Goal: Task Accomplishment & Management: Manage account settings

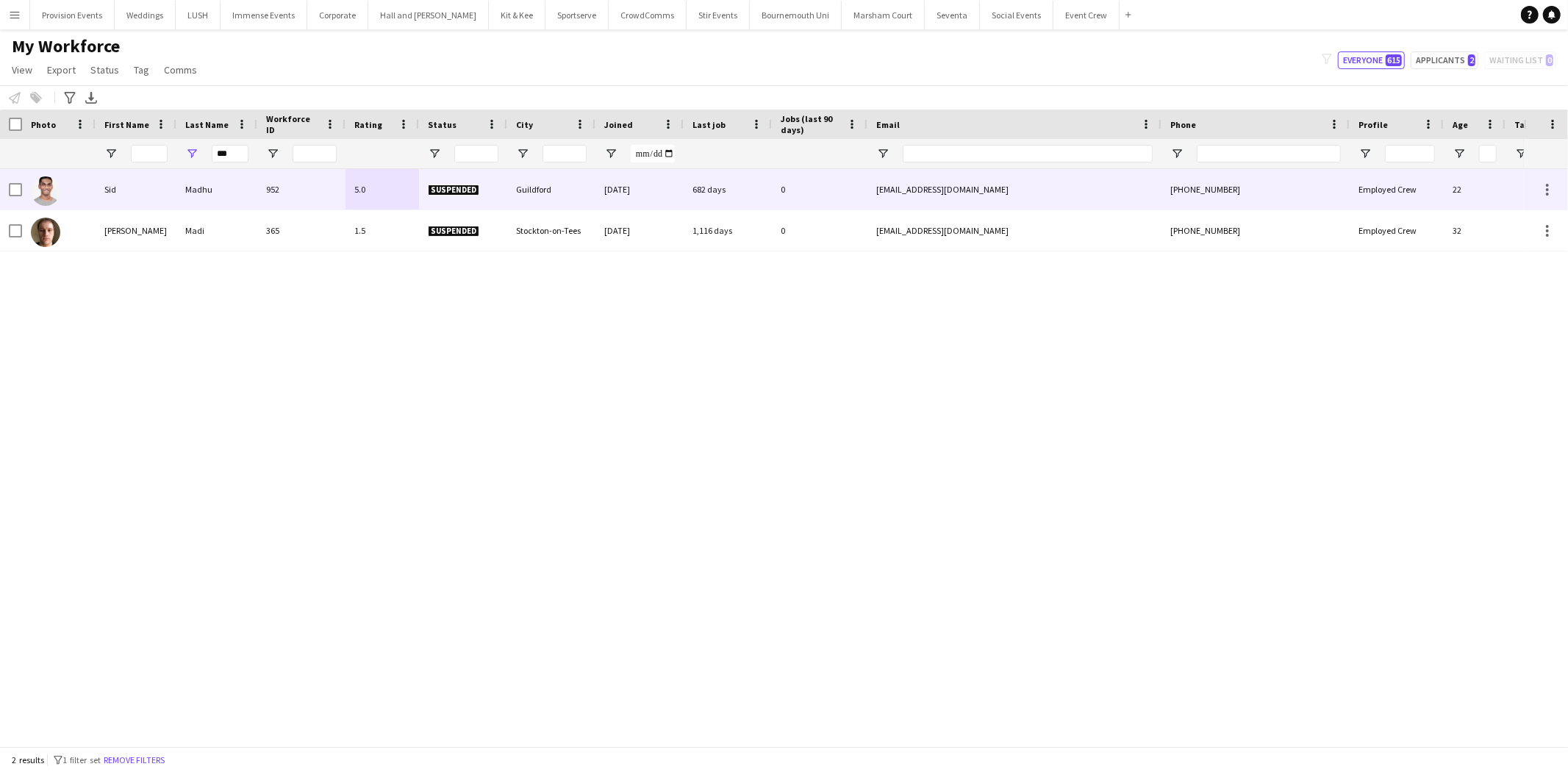
click at [850, 188] on div "0" at bounding box center [819, 189] width 96 height 41
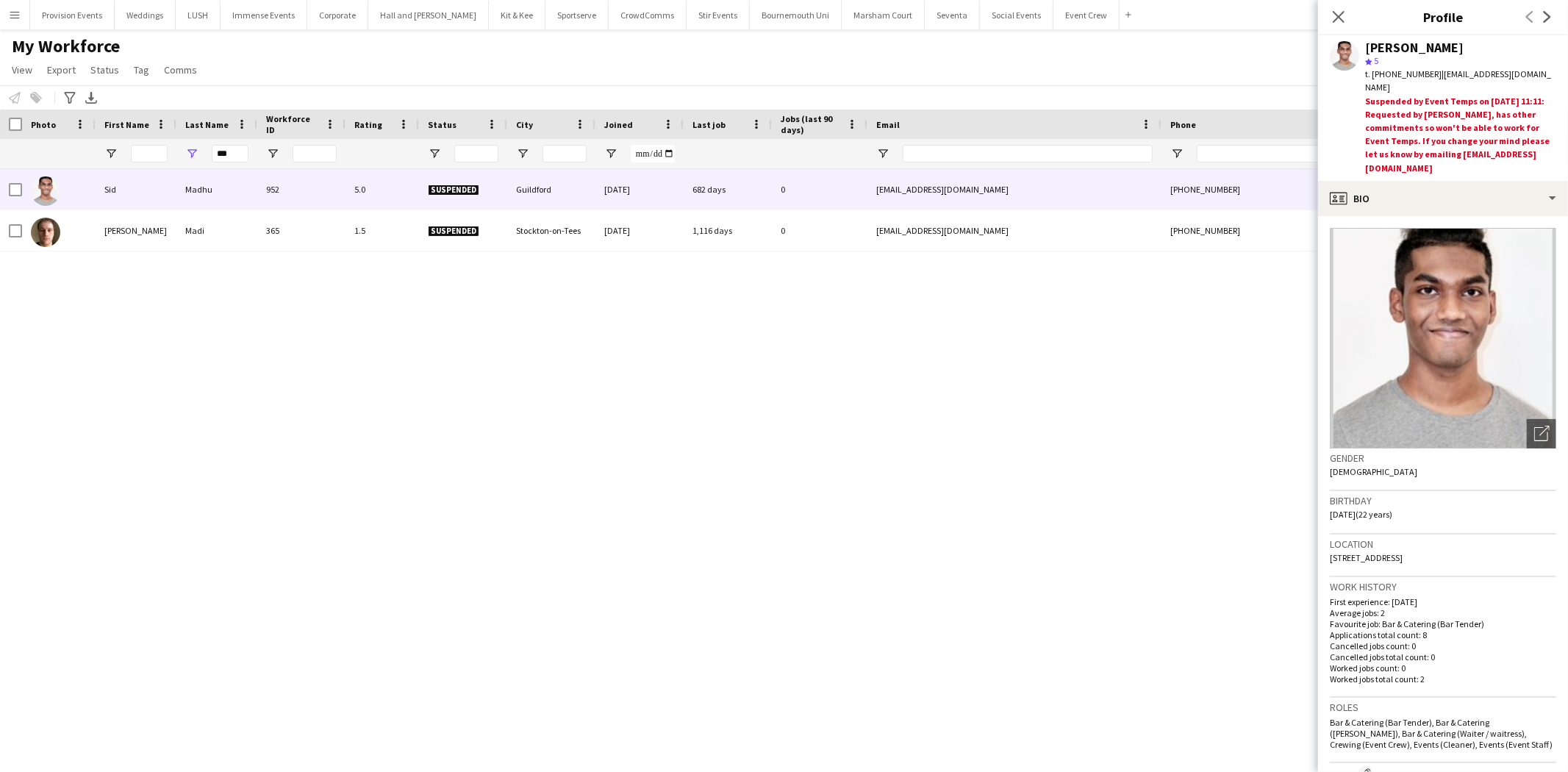
scroll to position [548, 0]
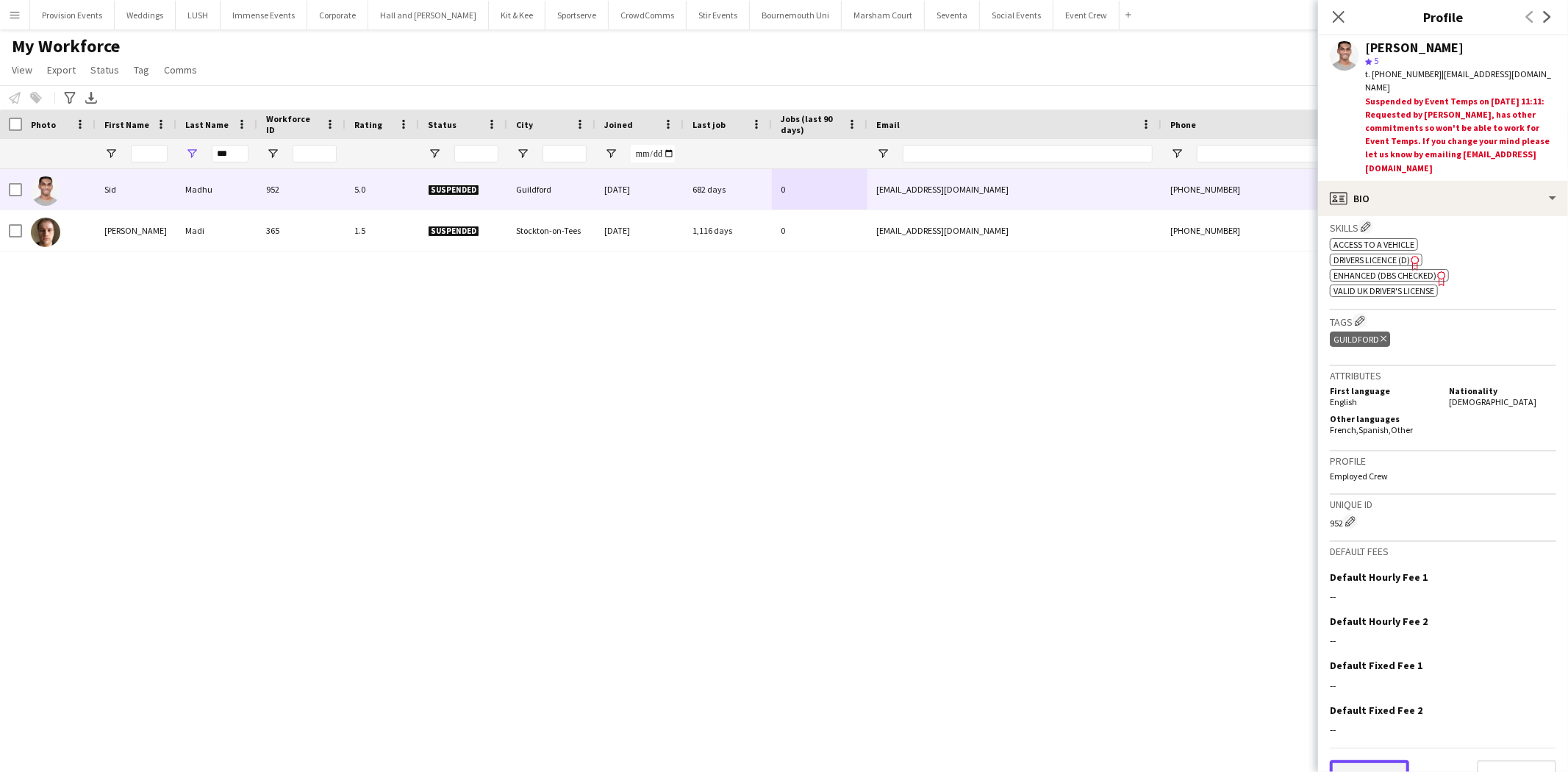
click at [1401, 761] on button "Previous" at bounding box center [1369, 775] width 80 height 29
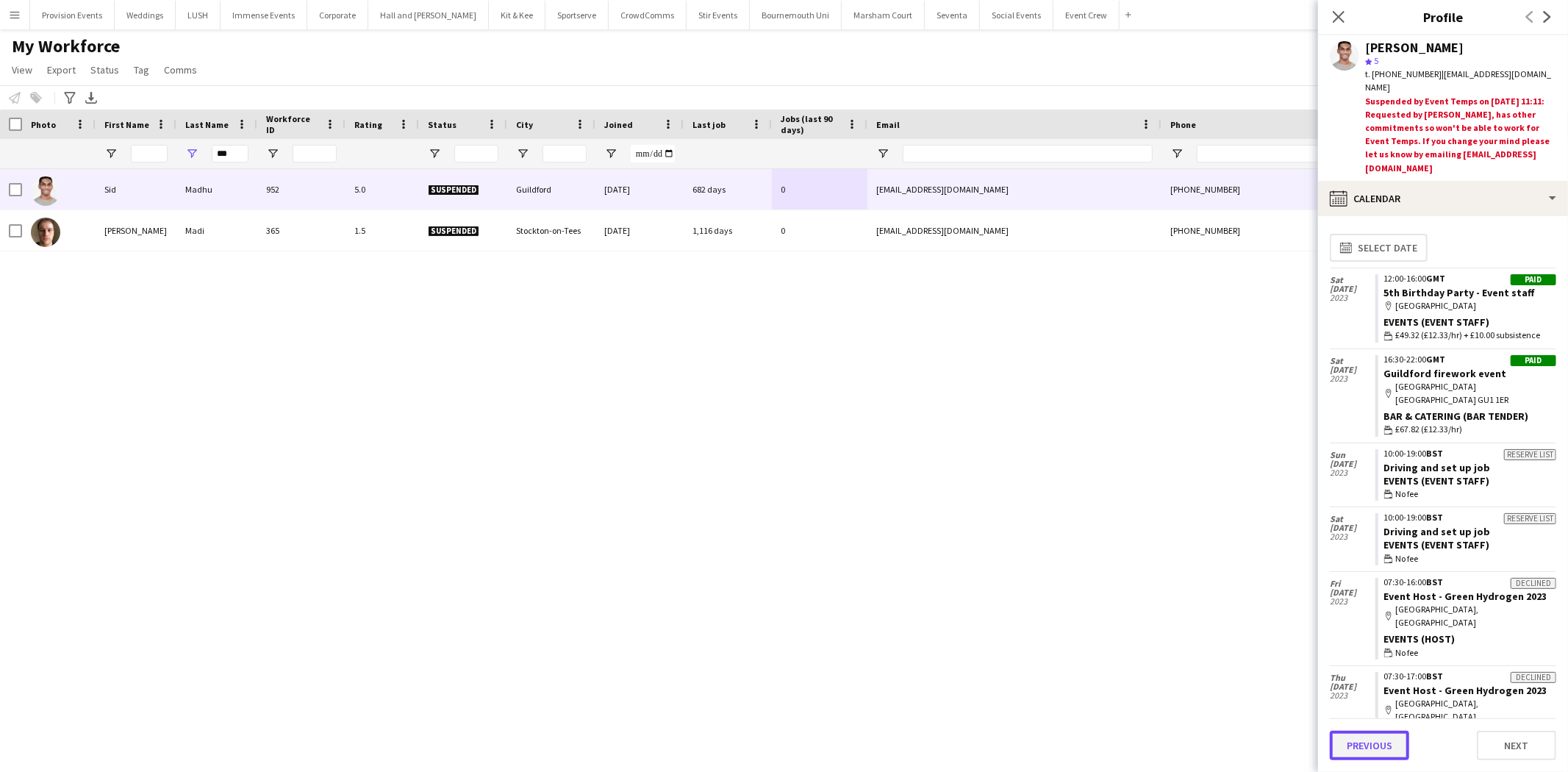
click at [1388, 746] on button "Previous" at bounding box center [1369, 745] width 80 height 29
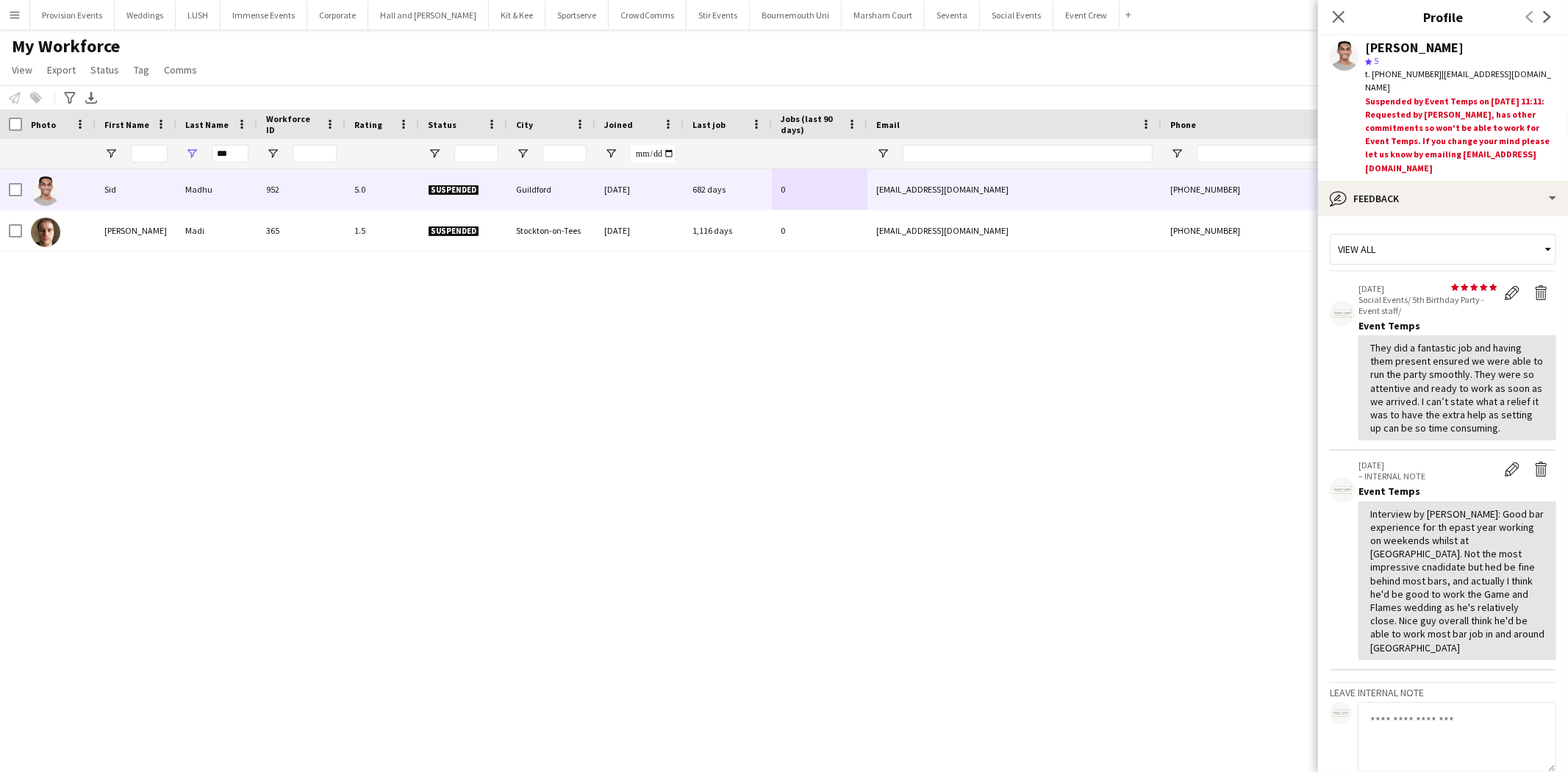
scroll to position [126, 0]
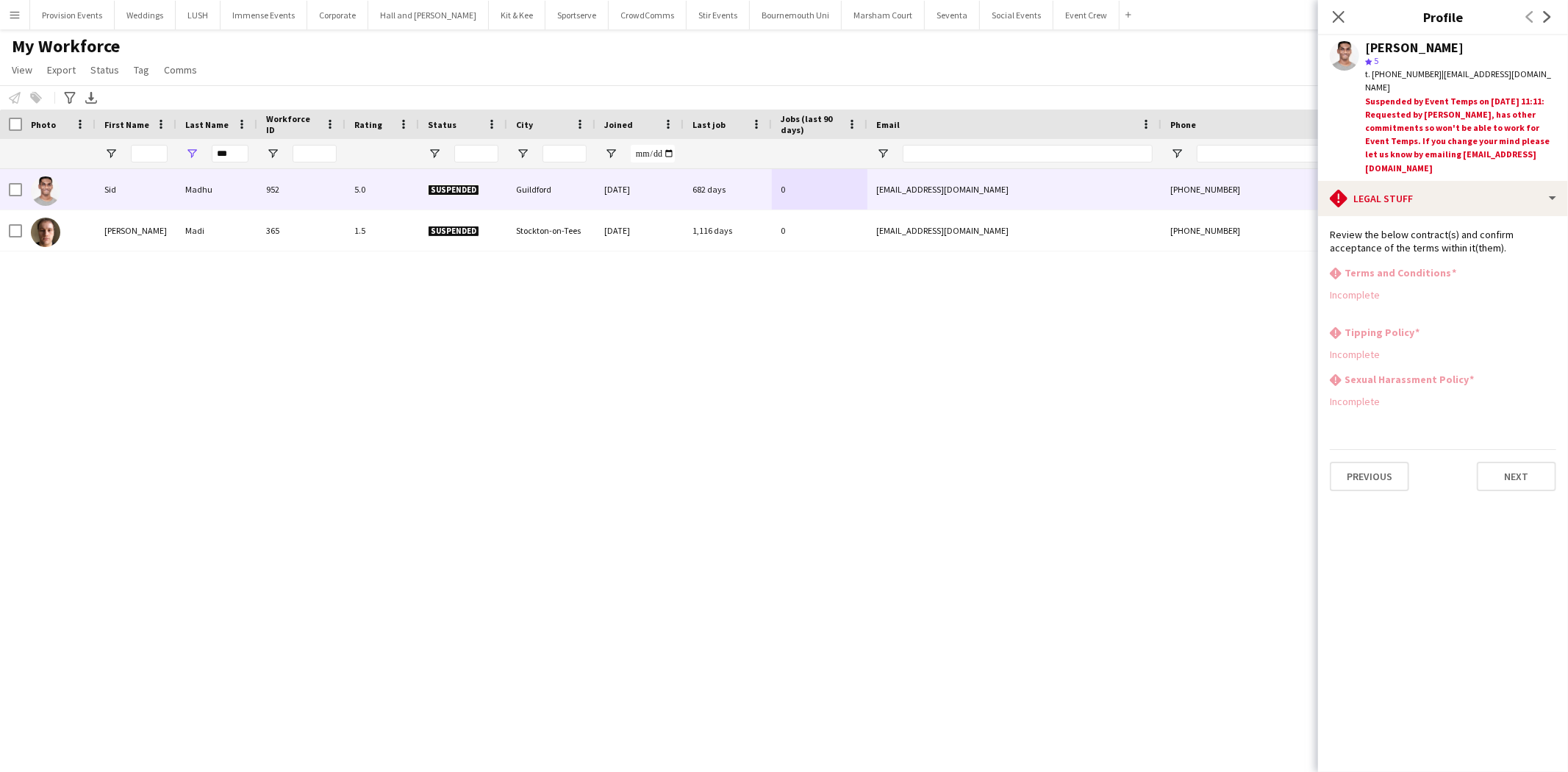
click at [1379, 472] on app-section-data-types "Review the below contract(s) and confirm acceptance of the terms within it(them…" at bounding box center [1443, 493] width 250 height 556
click at [1378, 462] on button "Previous" at bounding box center [1369, 476] width 80 height 29
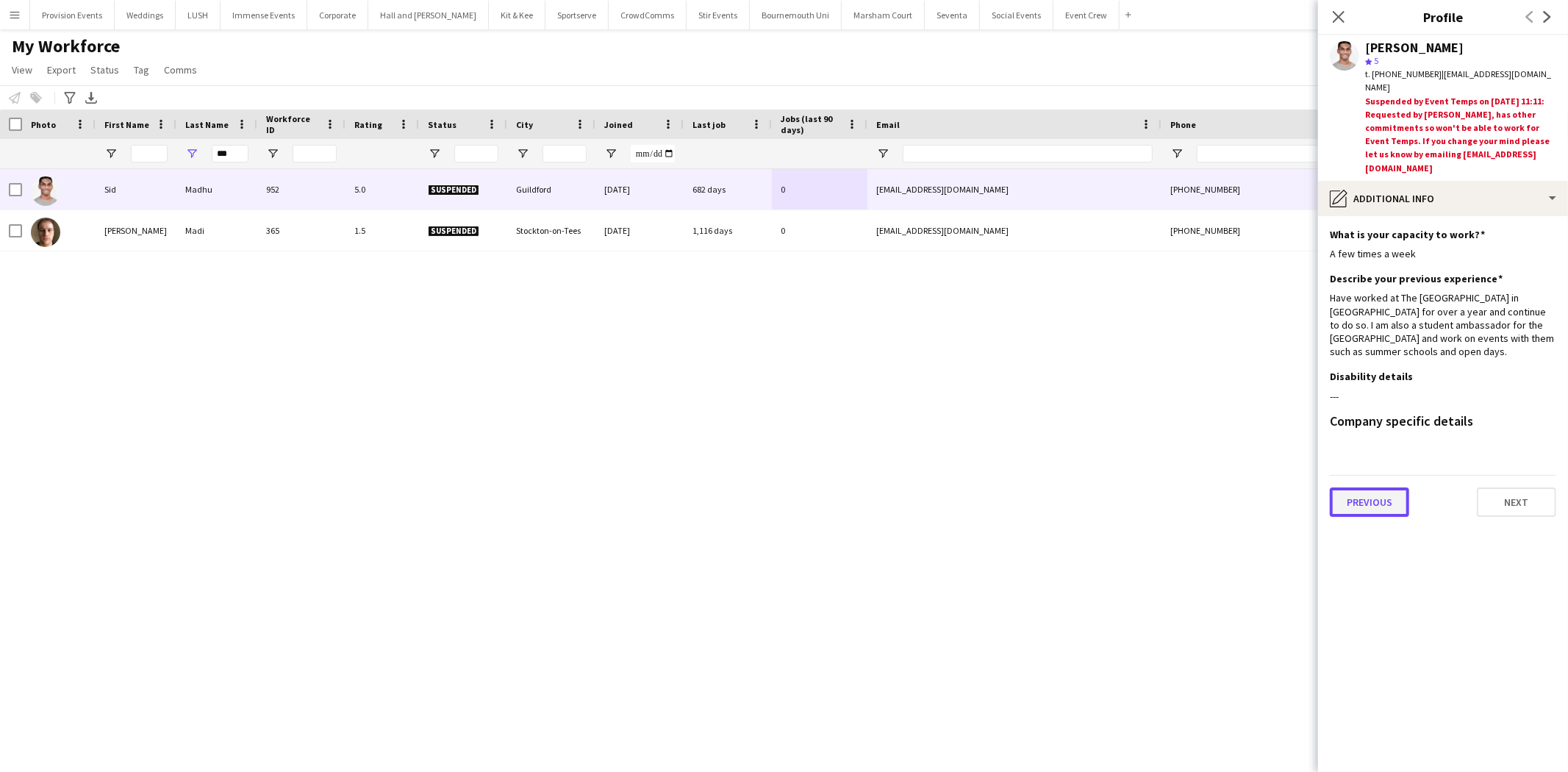
click at [1377, 488] on button "Previous" at bounding box center [1369, 502] width 80 height 29
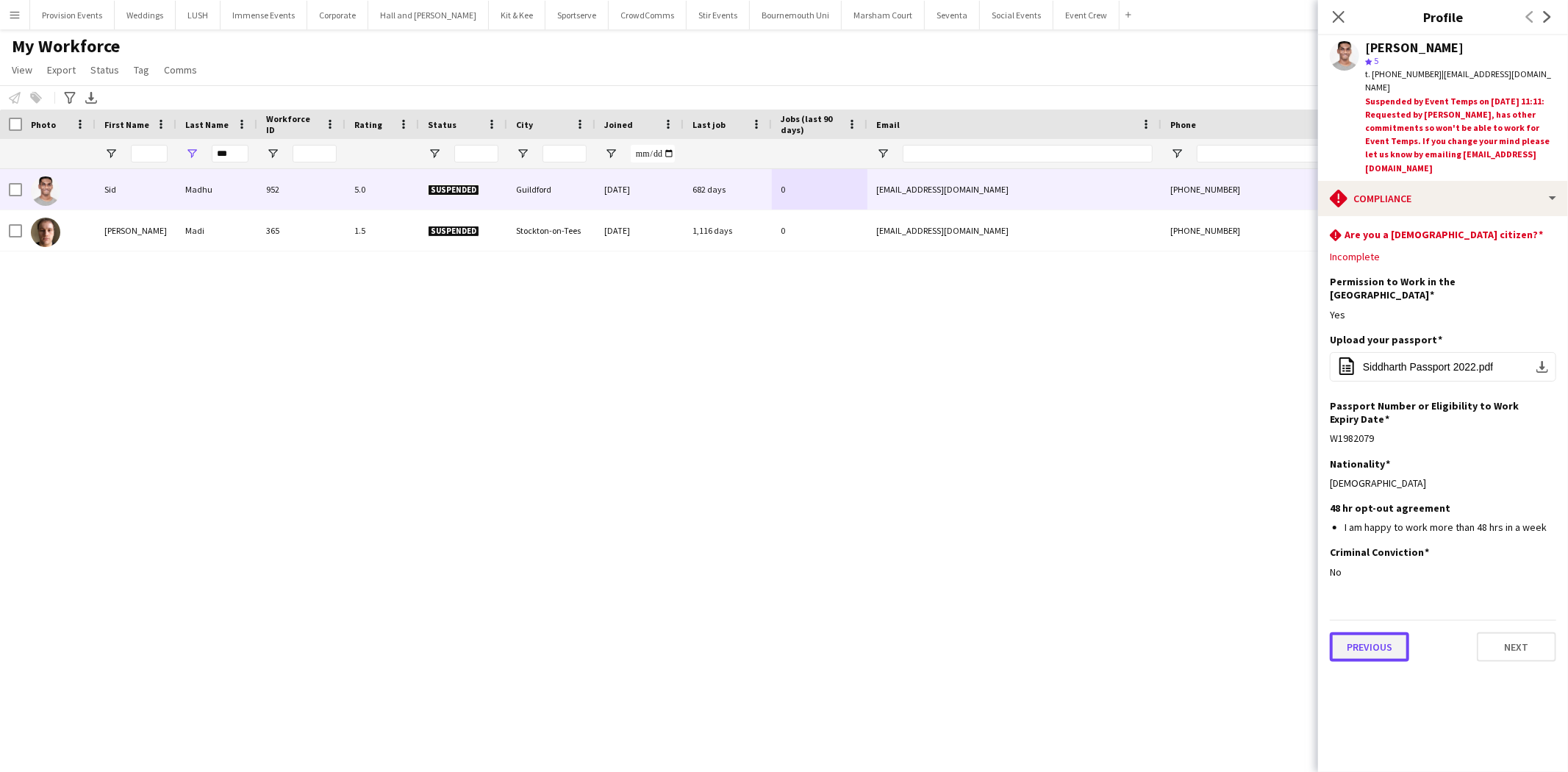
click at [1386, 632] on button "Previous" at bounding box center [1369, 647] width 80 height 29
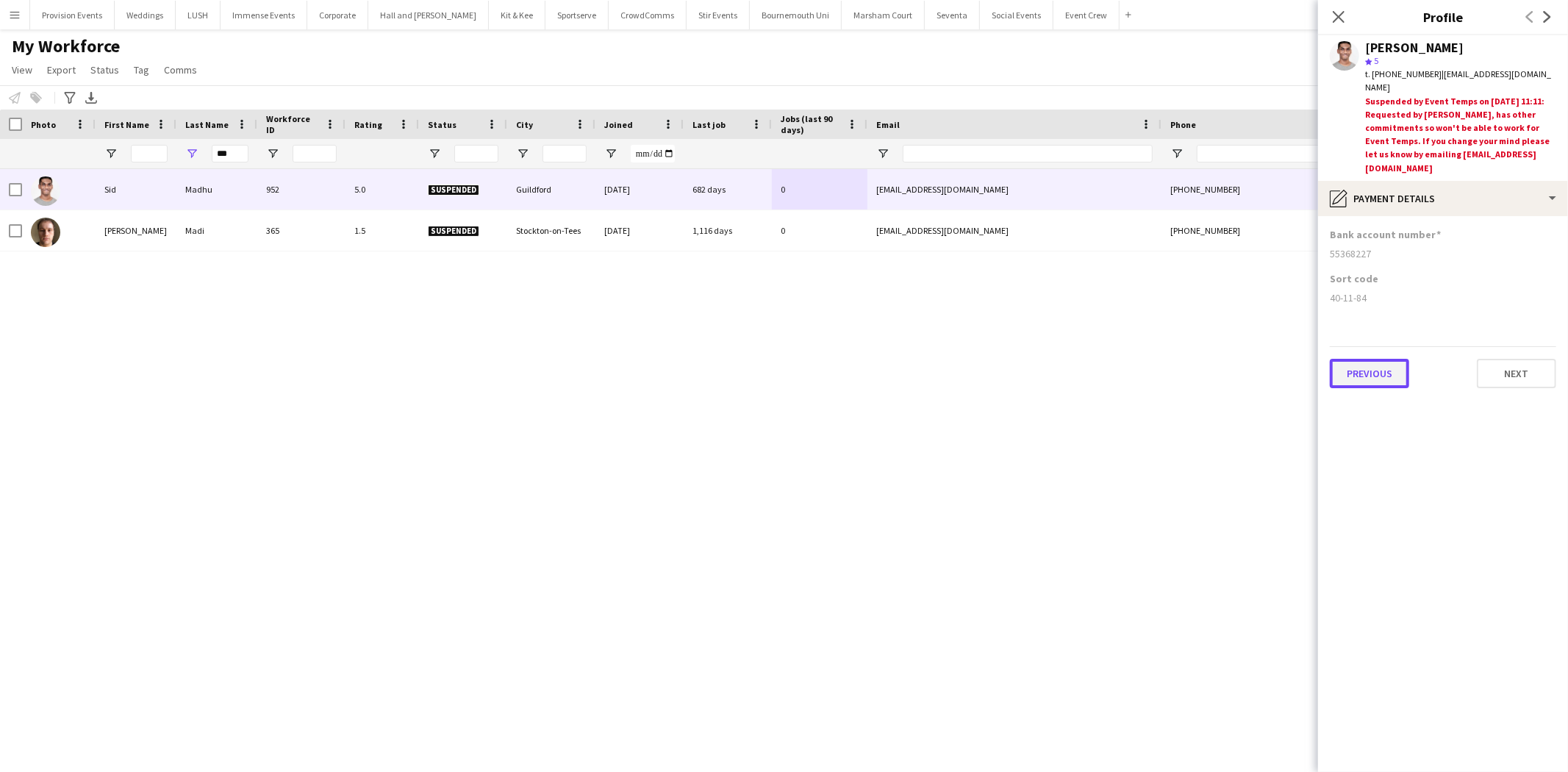
click at [1376, 359] on button "Previous" at bounding box center [1369, 374] width 80 height 29
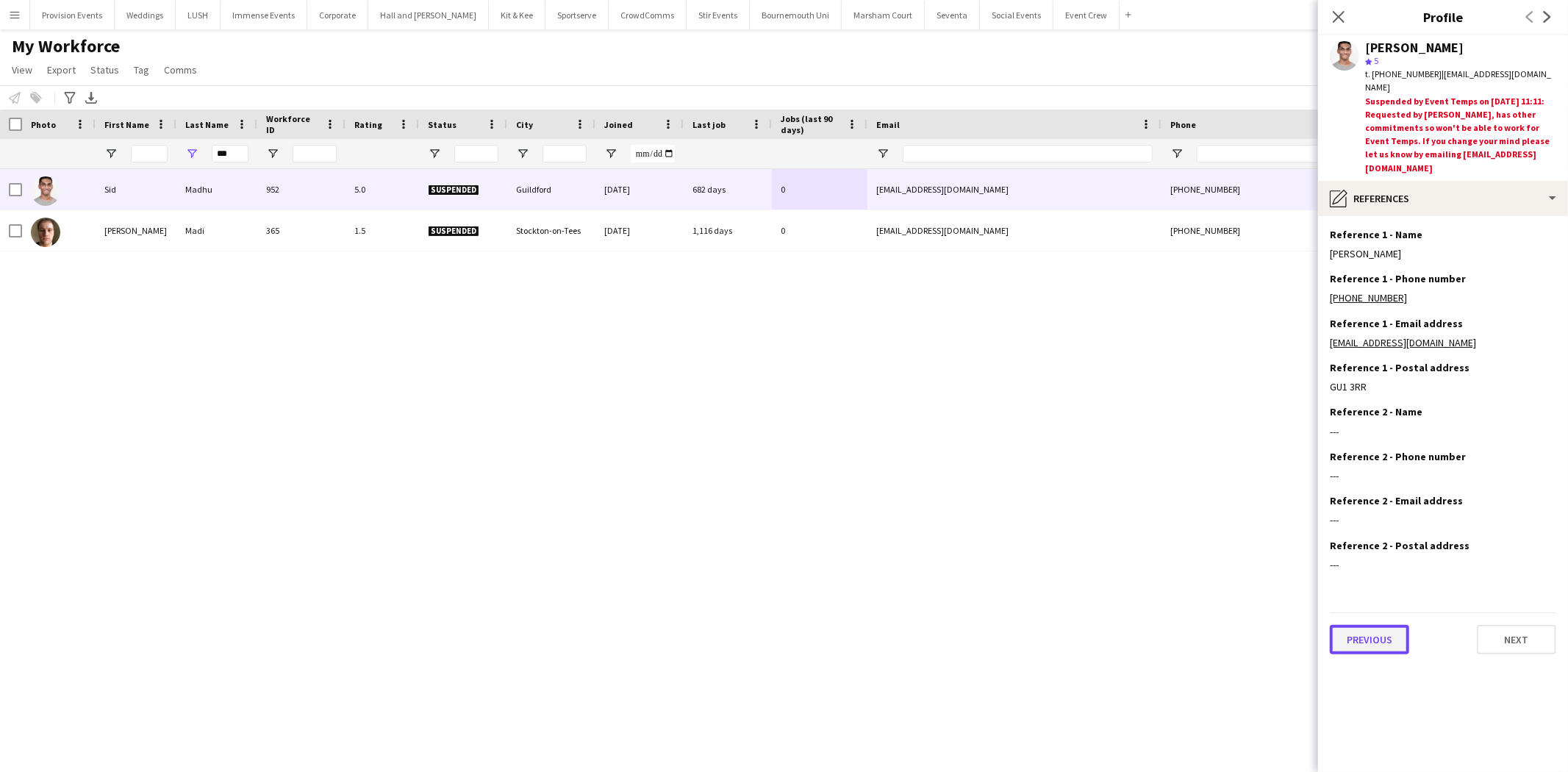
click at [1393, 626] on button "Previous" at bounding box center [1369, 640] width 80 height 29
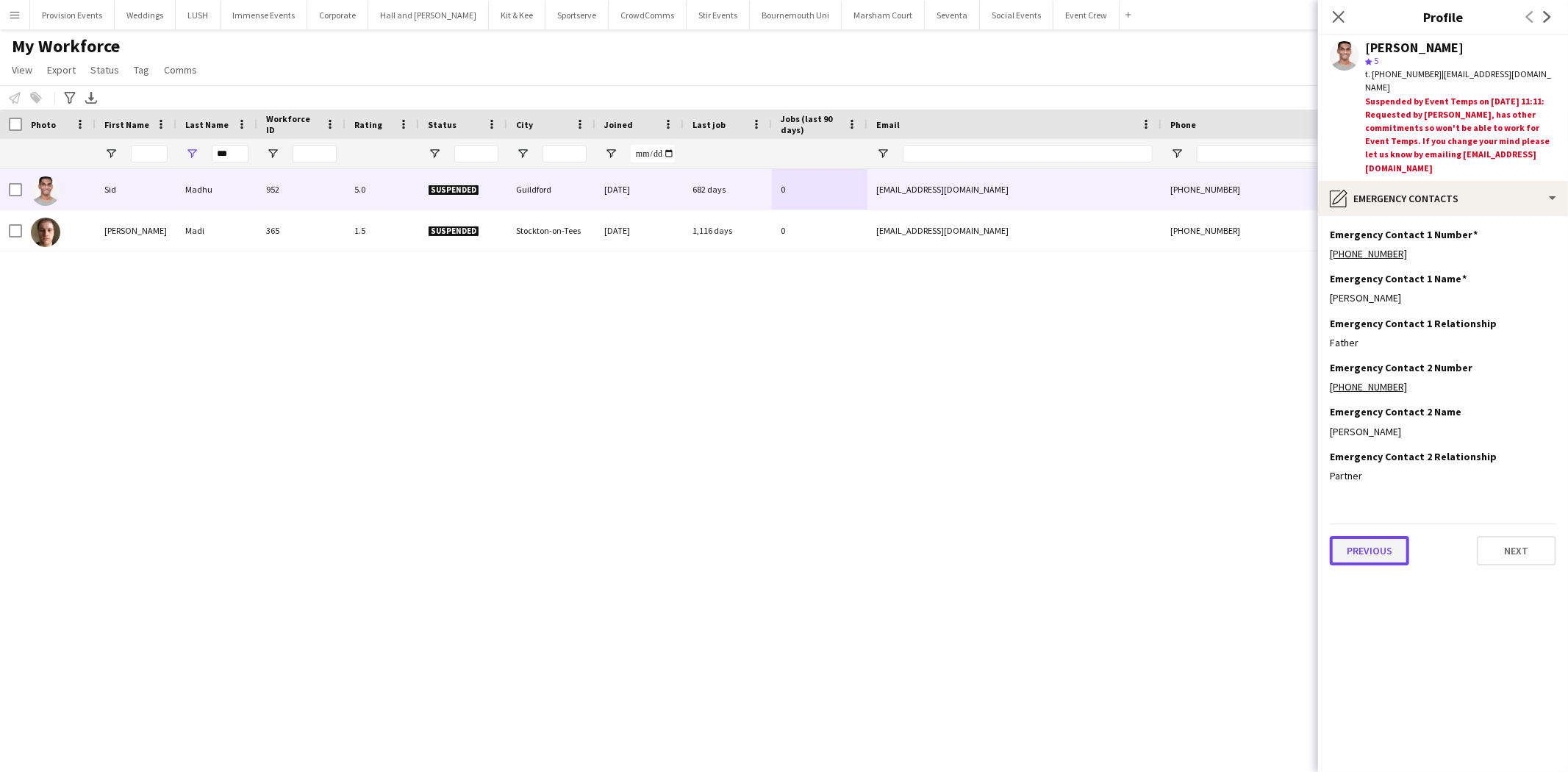
click at [1369, 536] on button "Previous" at bounding box center [1369, 550] width 80 height 29
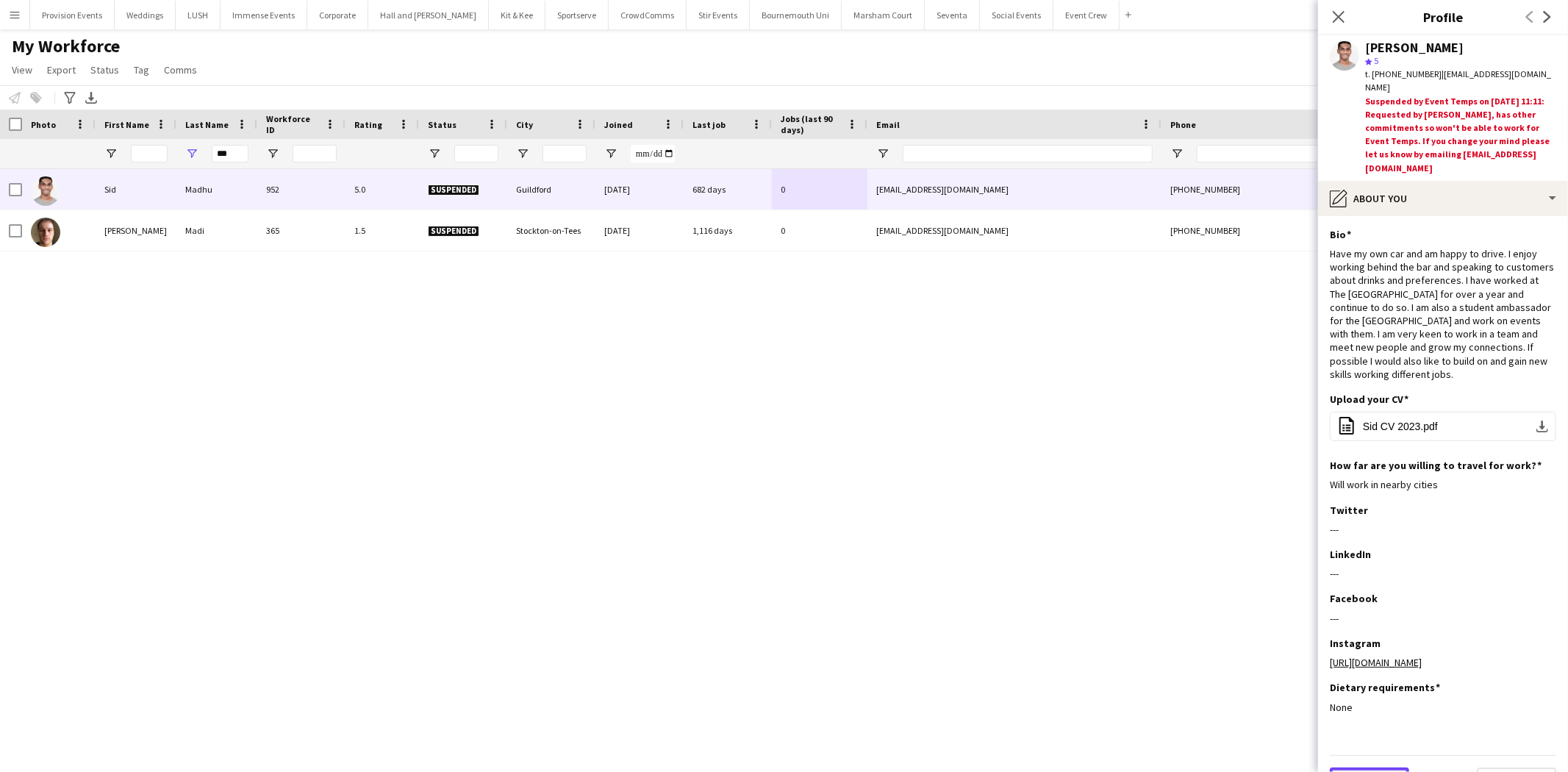
click at [1375, 768] on button "Previous" at bounding box center [1369, 782] width 80 height 29
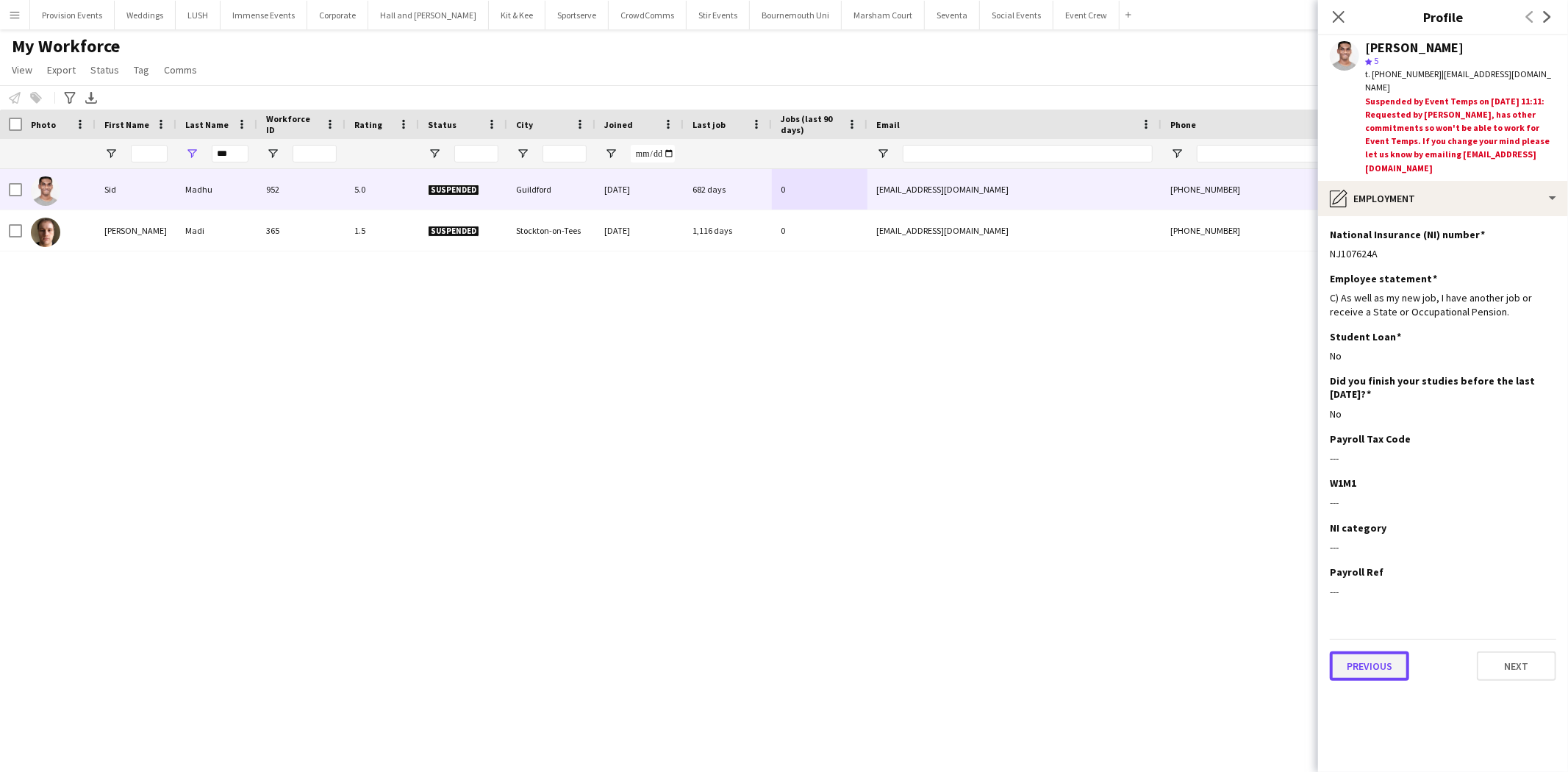
click at [1388, 651] on button "Previous" at bounding box center [1369, 666] width 80 height 29
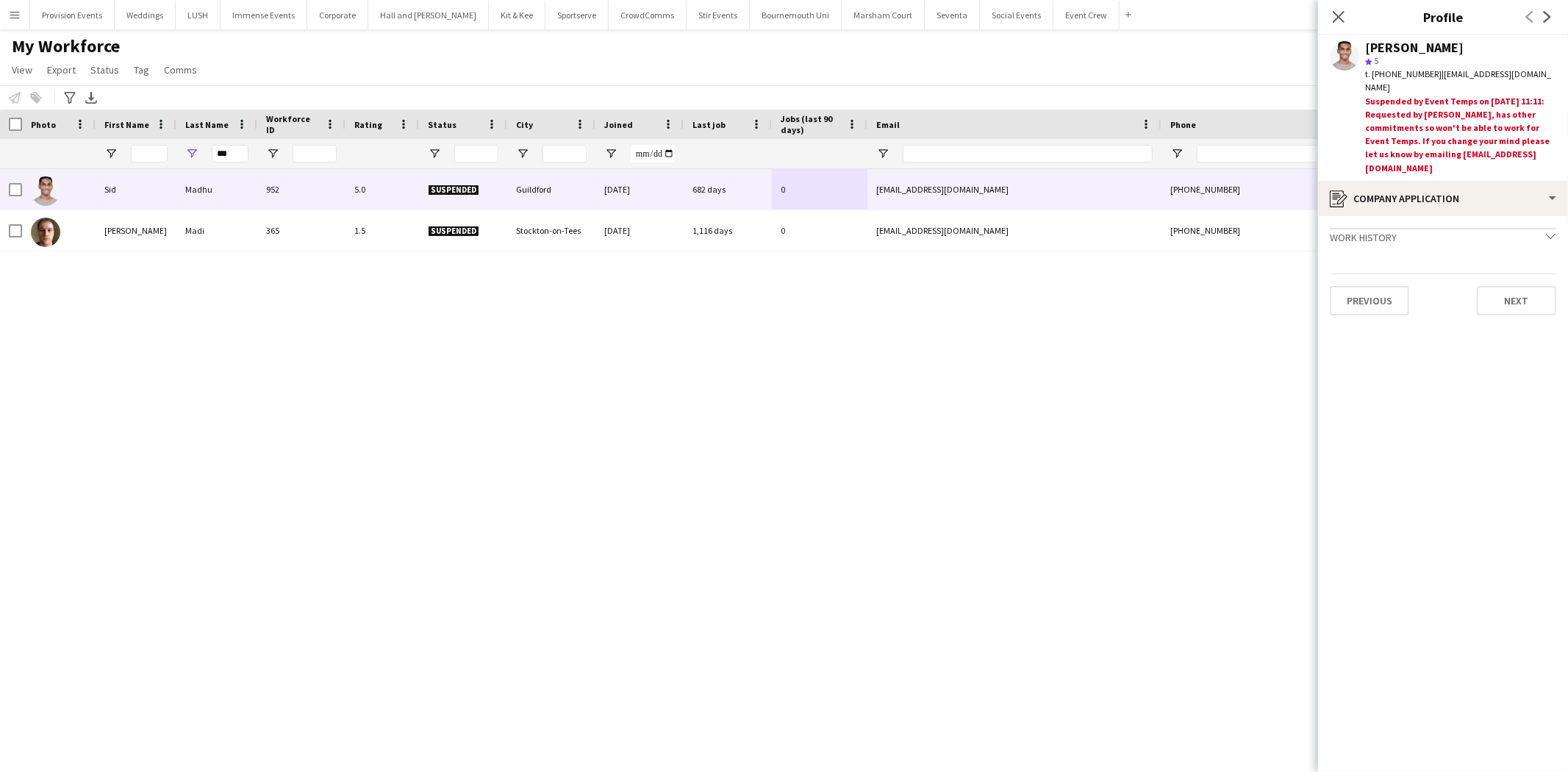
click at [1402, 287] on app-crew-profile-application "Work history chevron-down Bar Staff The Royal Oak Mar 2022 — Present • 3 yr 7 m…" at bounding box center [1443, 493] width 250 height 556
click at [1387, 286] on button "Previous" at bounding box center [1369, 300] width 80 height 29
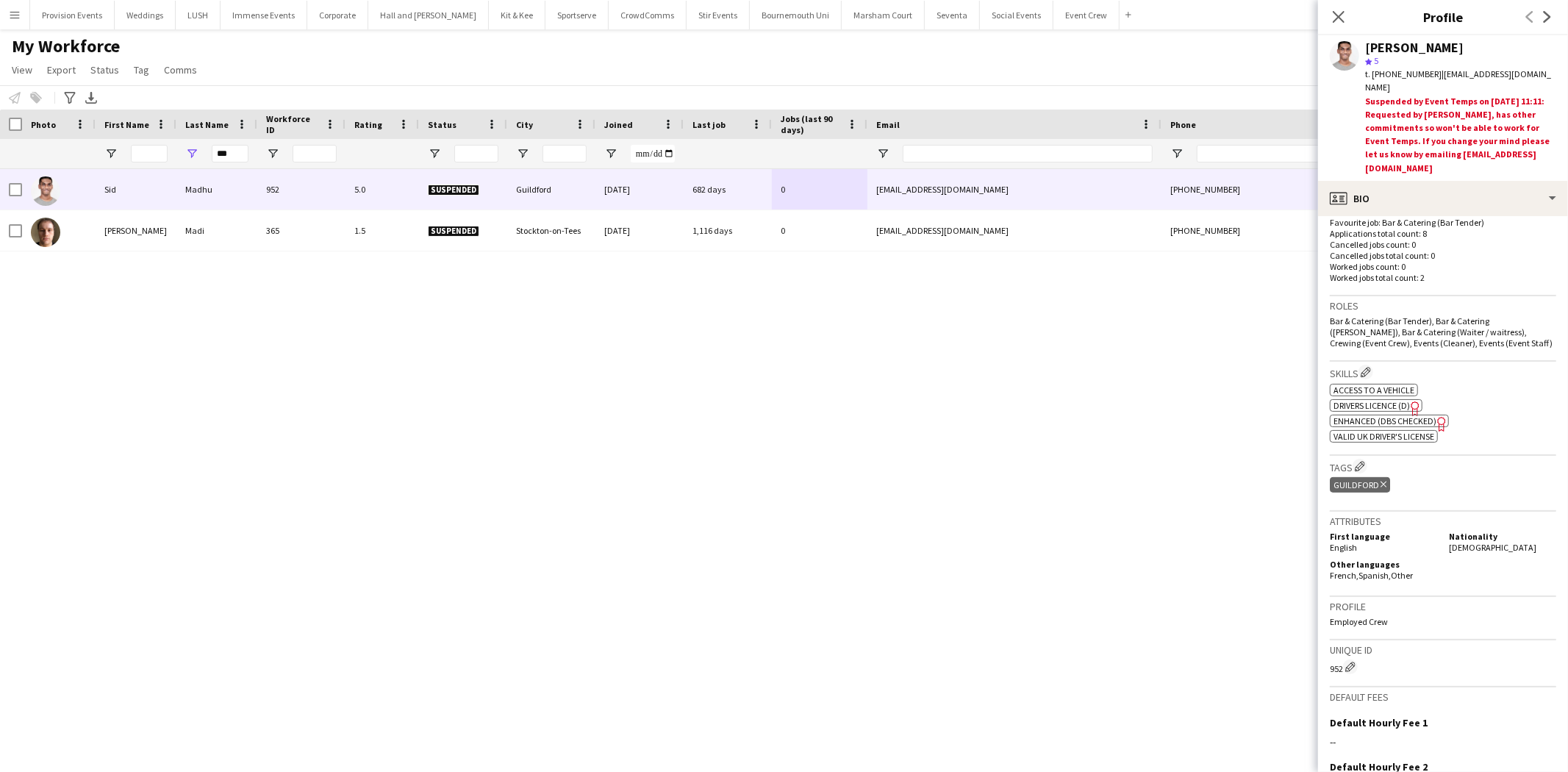
scroll to position [548, 0]
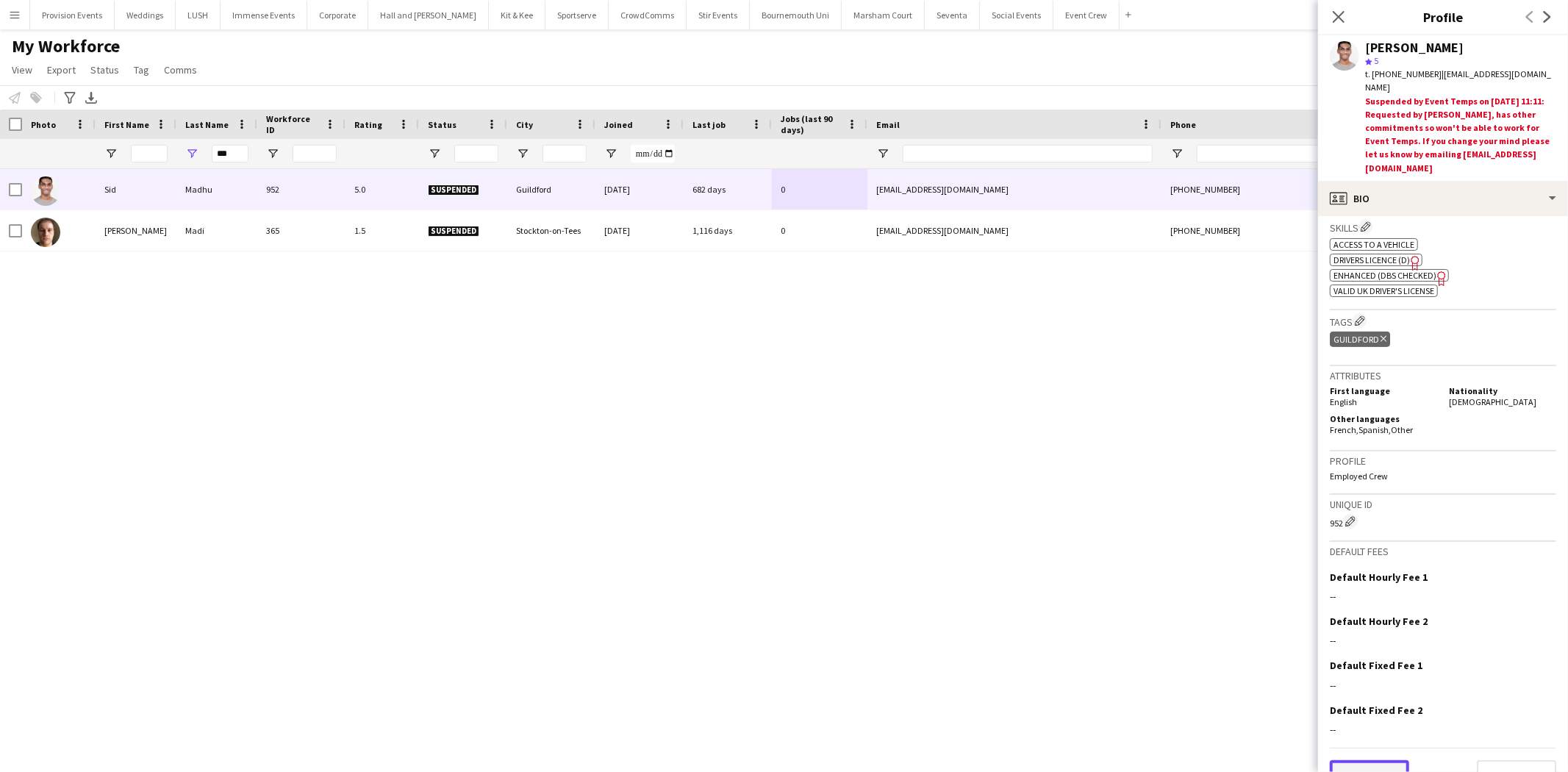
click at [1368, 761] on button "Previous" at bounding box center [1369, 775] width 80 height 29
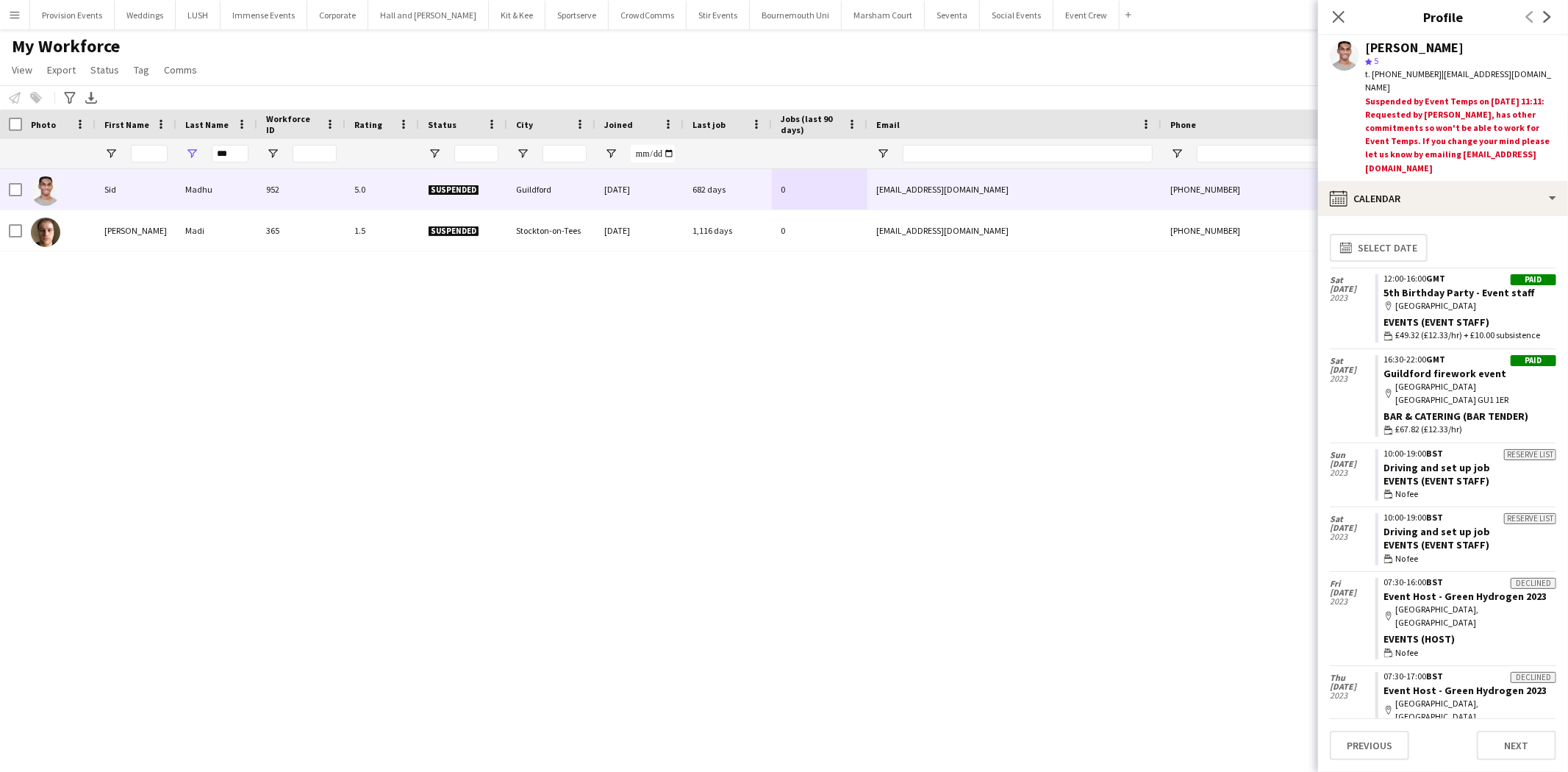
click at [1444, 122] on div "Suspended by Event Temps on 14-03-2024 11:11: Requested by Sid, has other commi…" at bounding box center [1461, 135] width 191 height 80
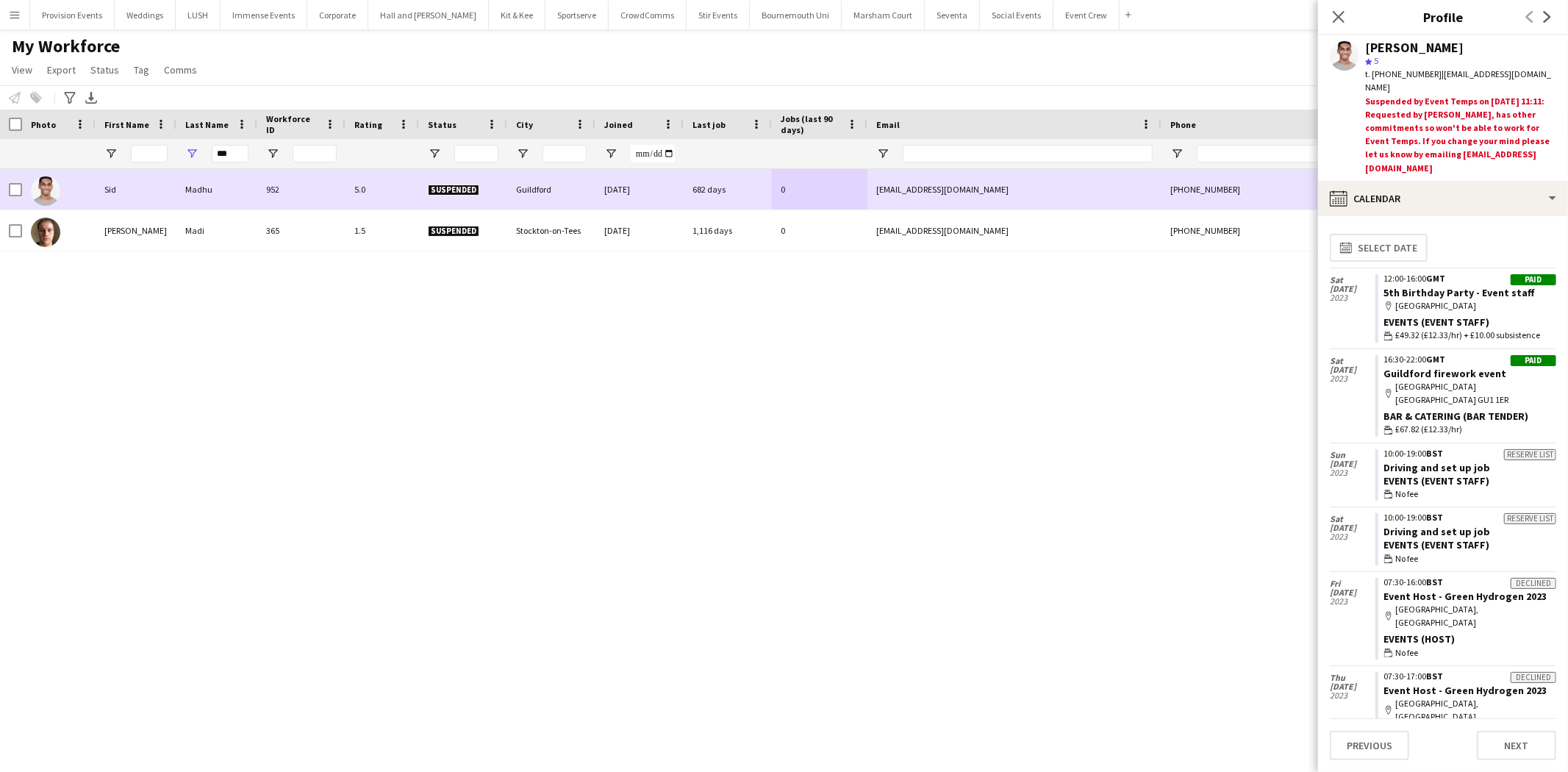
click at [440, 186] on span "Suspended" at bounding box center [453, 190] width 51 height 11
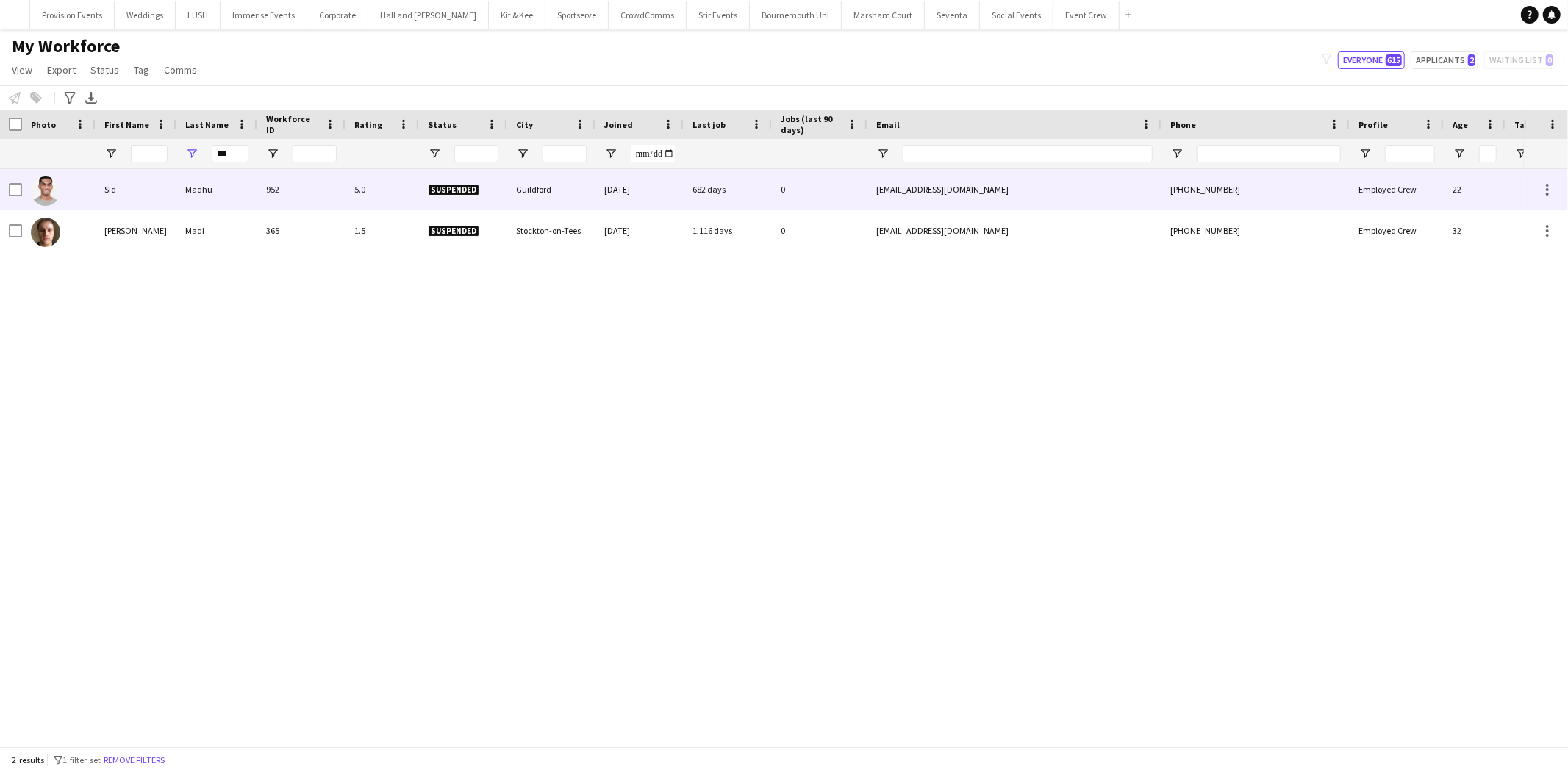
click at [440, 186] on span "Suspended" at bounding box center [453, 190] width 51 height 11
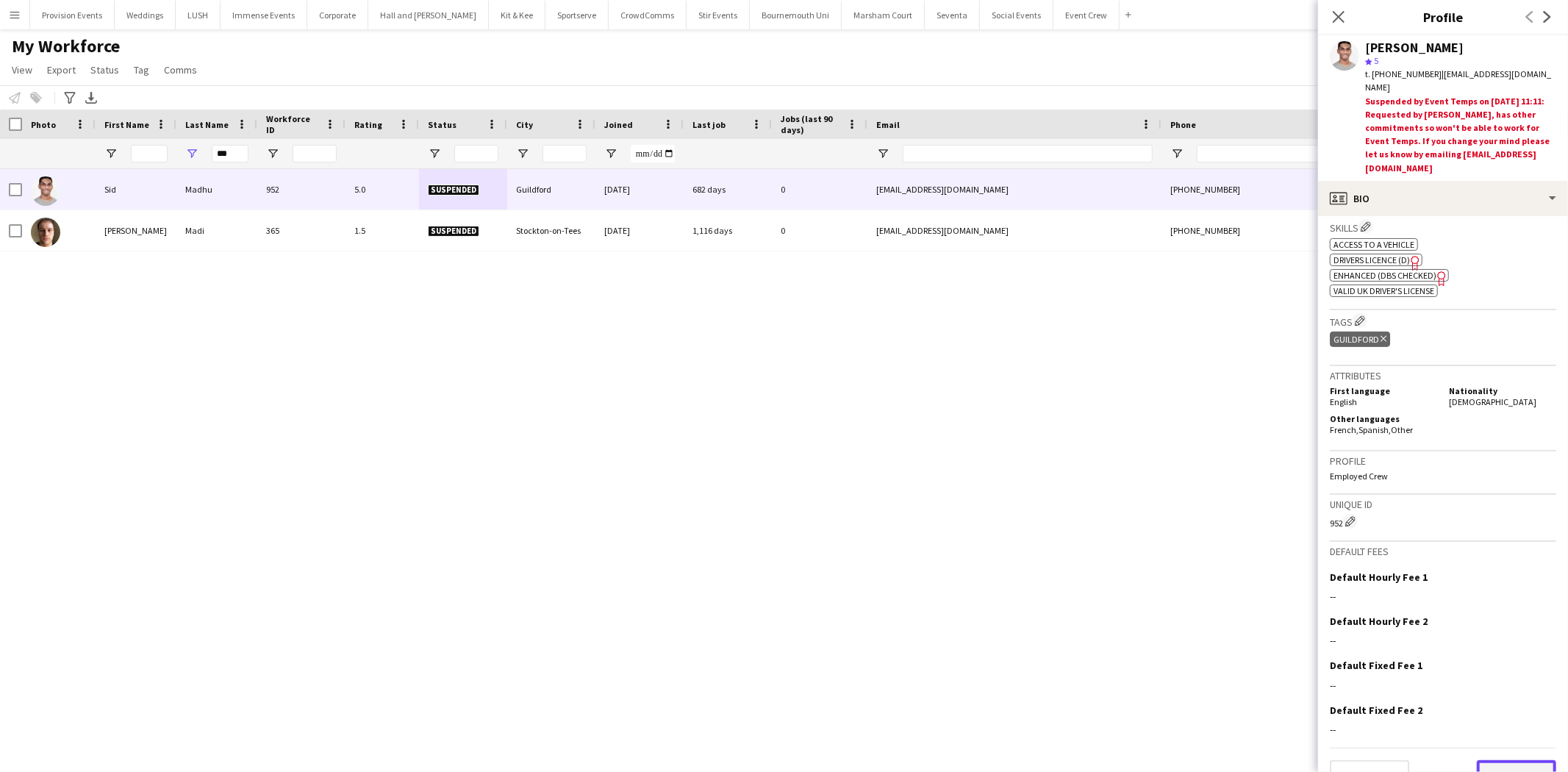
click at [1523, 761] on button "Next" at bounding box center [1517, 775] width 80 height 29
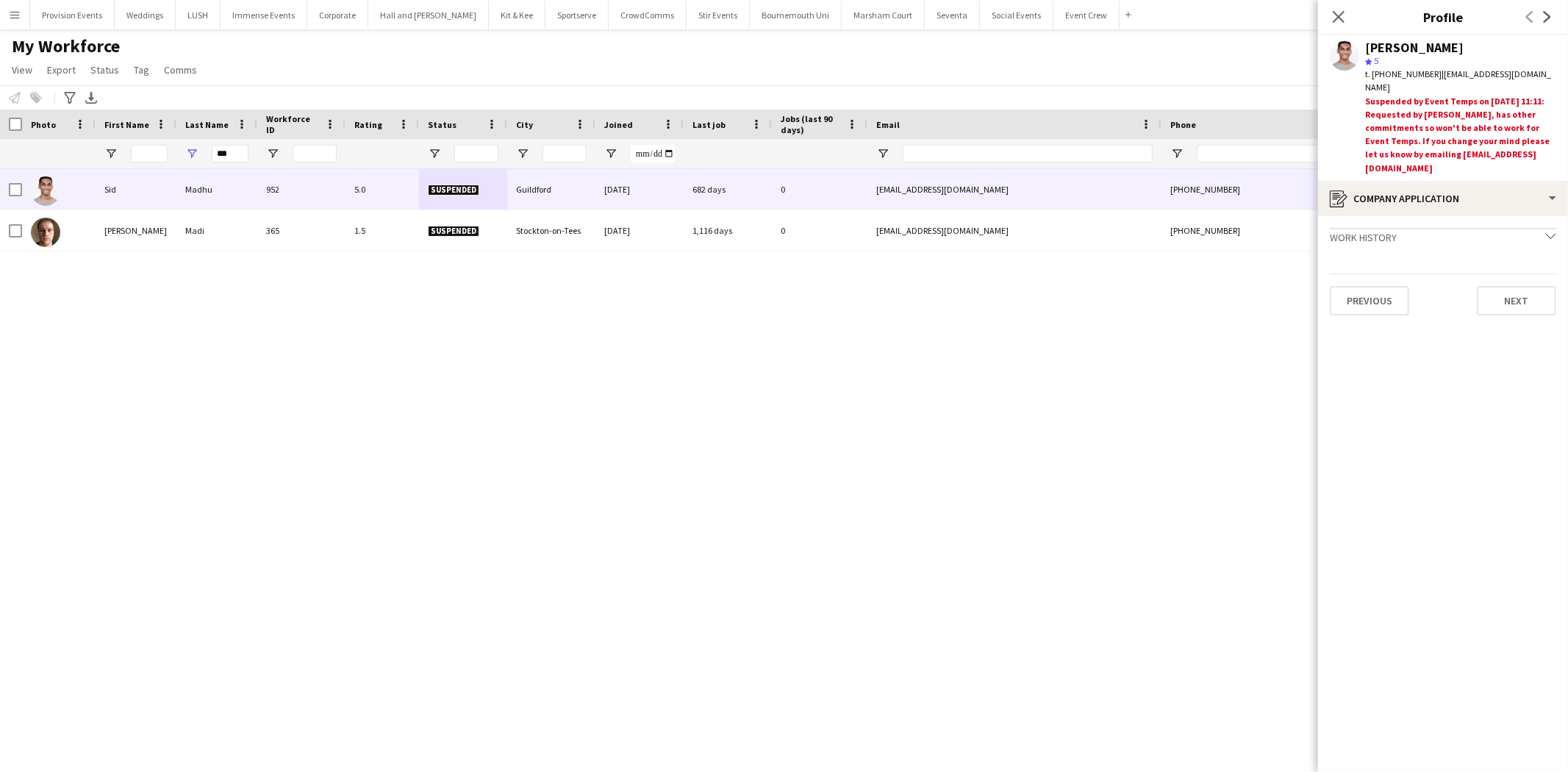
click at [1549, 228] on div "Work history chevron-down" at bounding box center [1443, 236] width 226 height 16
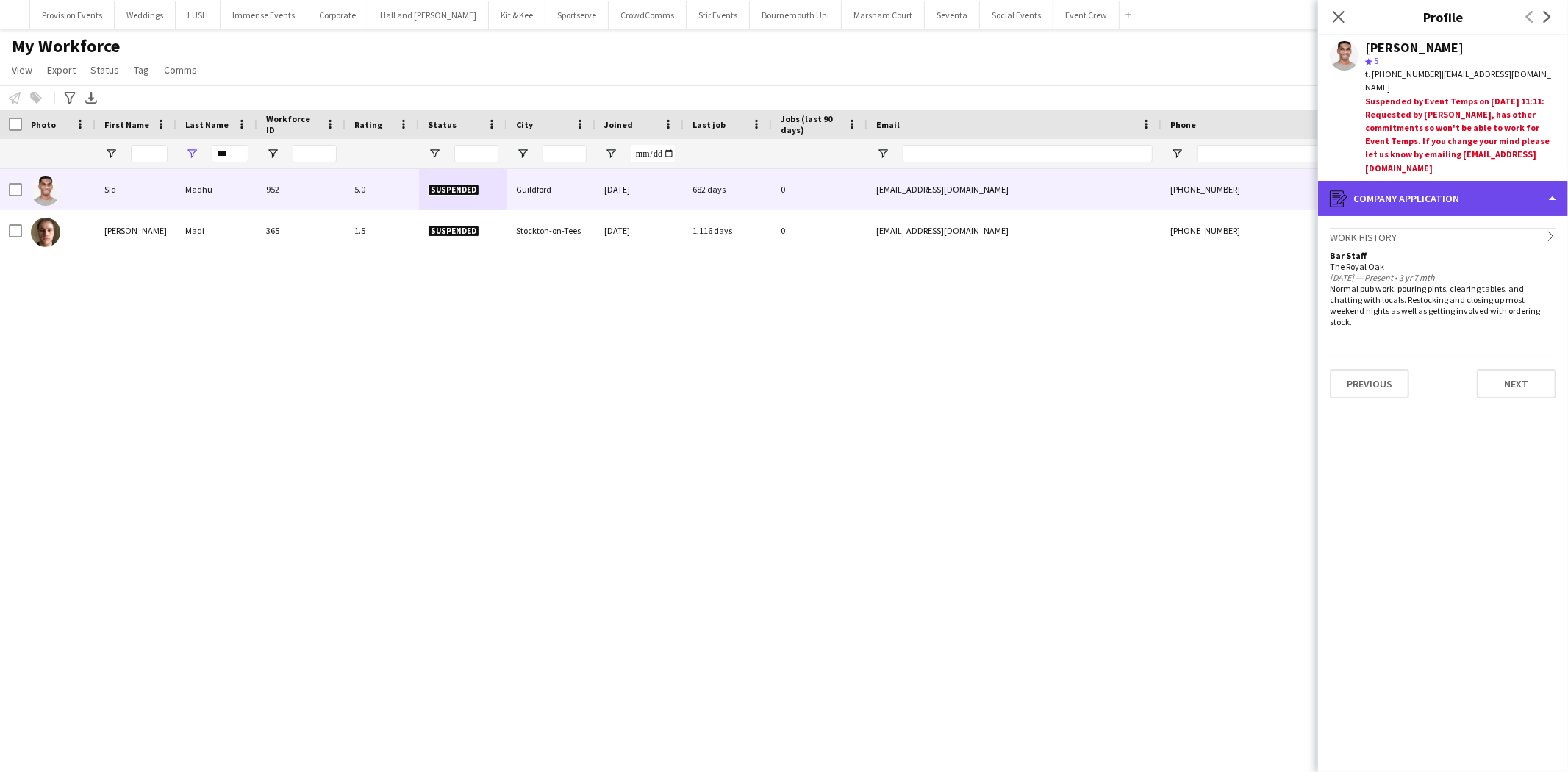
click at [1551, 181] on div "register Company application" at bounding box center [1443, 198] width 250 height 35
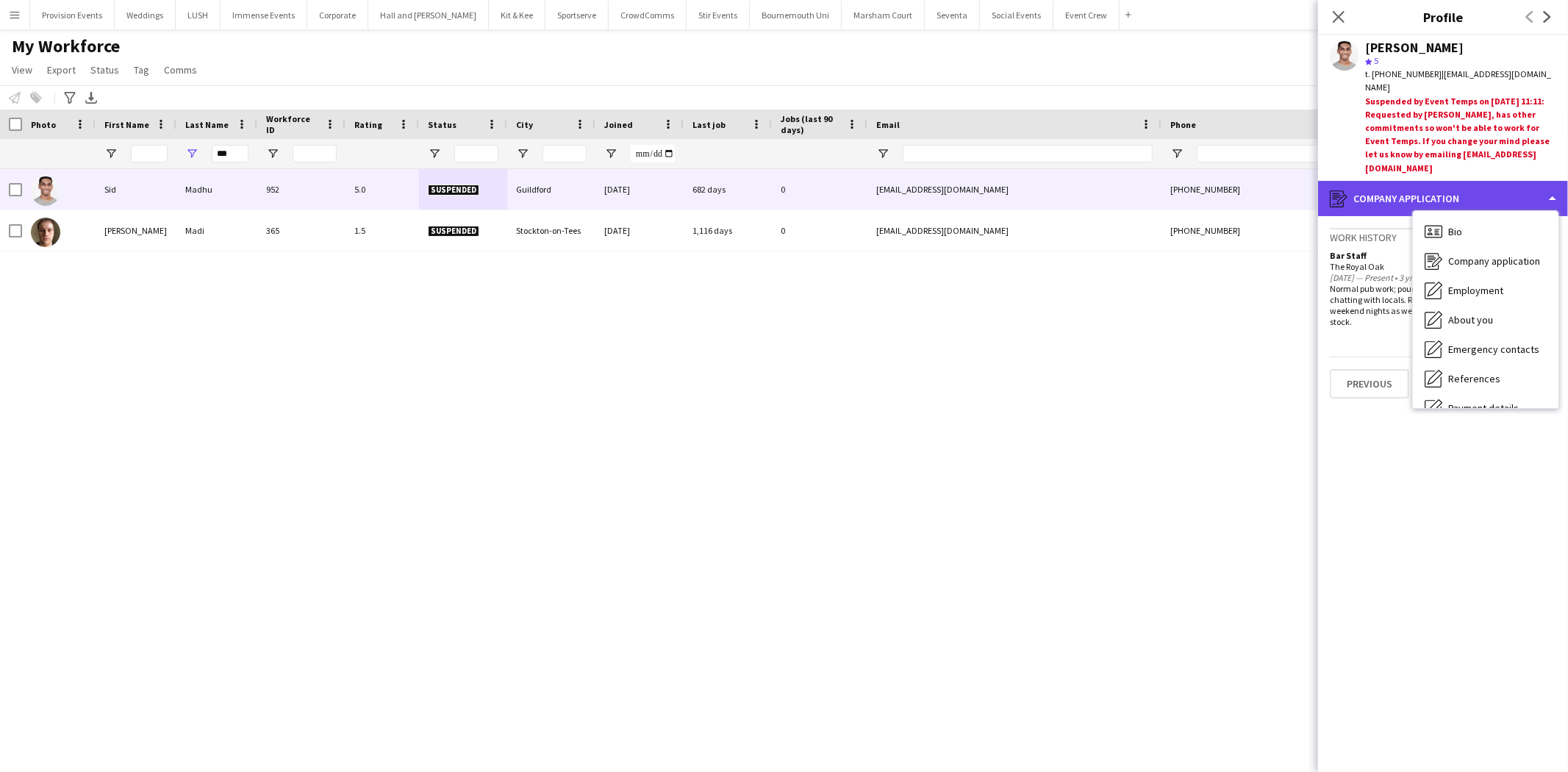
click at [1551, 181] on div "register Company application" at bounding box center [1443, 198] width 250 height 35
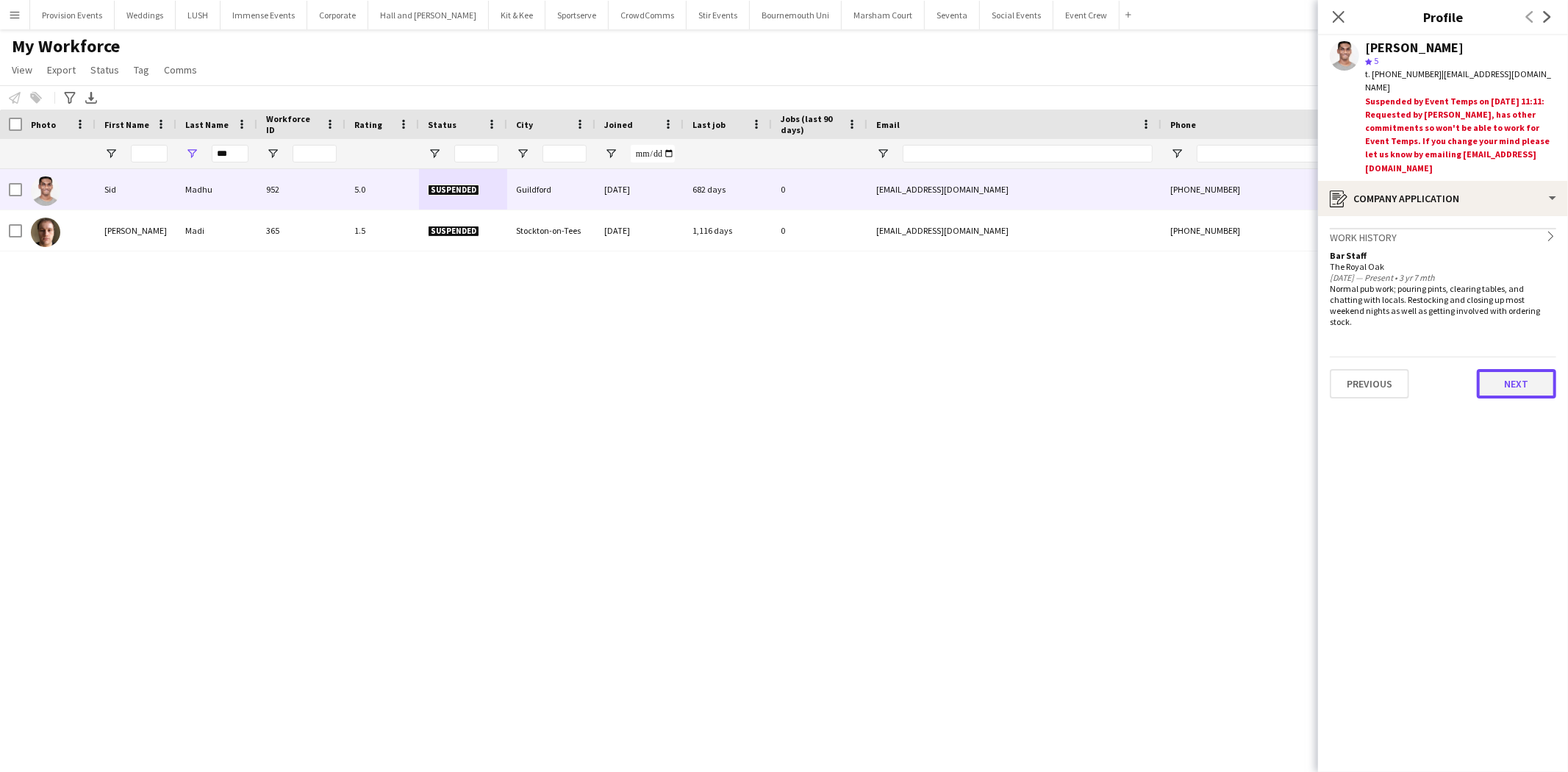
click at [1497, 369] on button "Next" at bounding box center [1517, 383] width 80 height 29
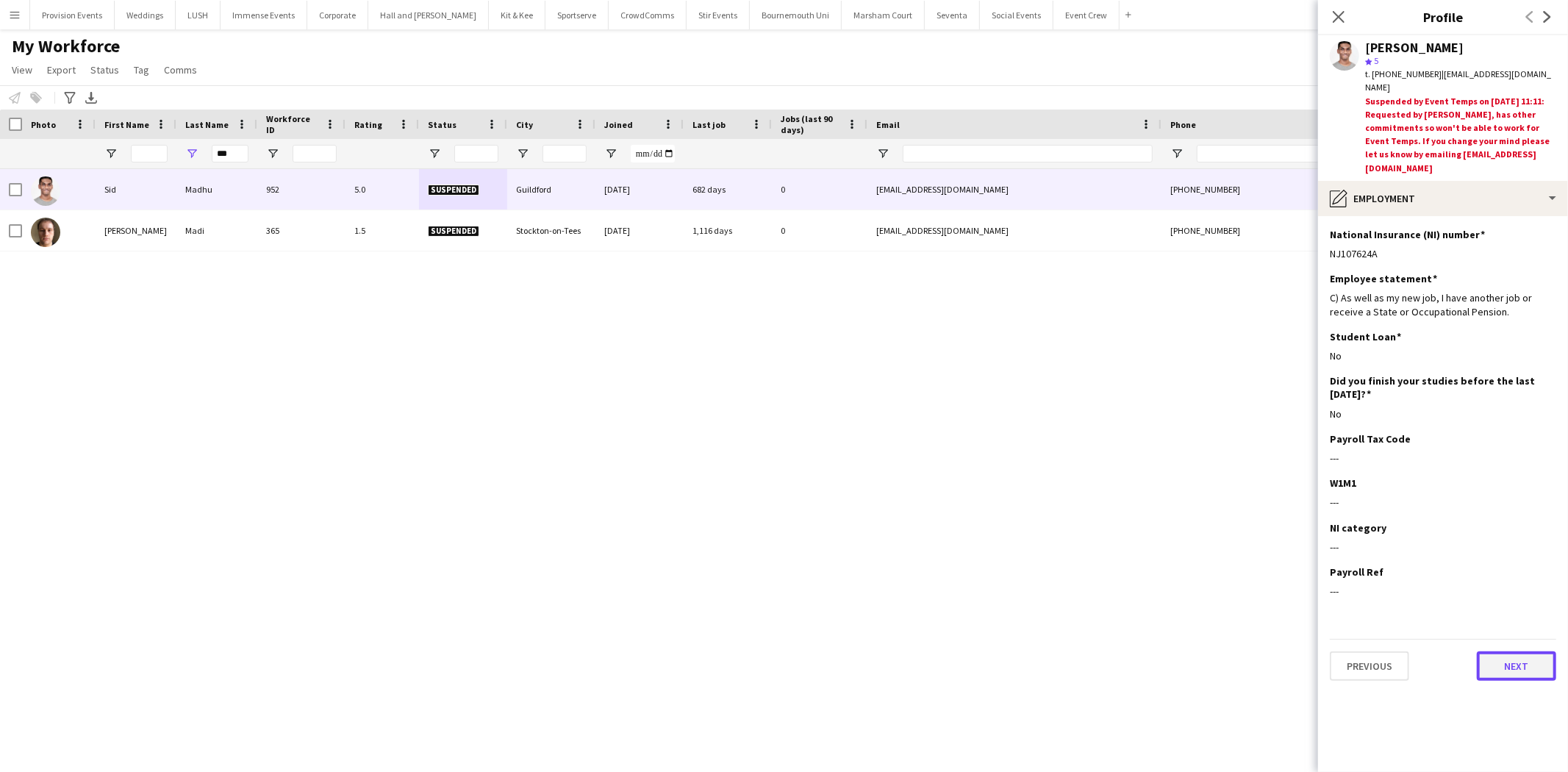
click at [1538, 651] on button "Next" at bounding box center [1517, 666] width 80 height 29
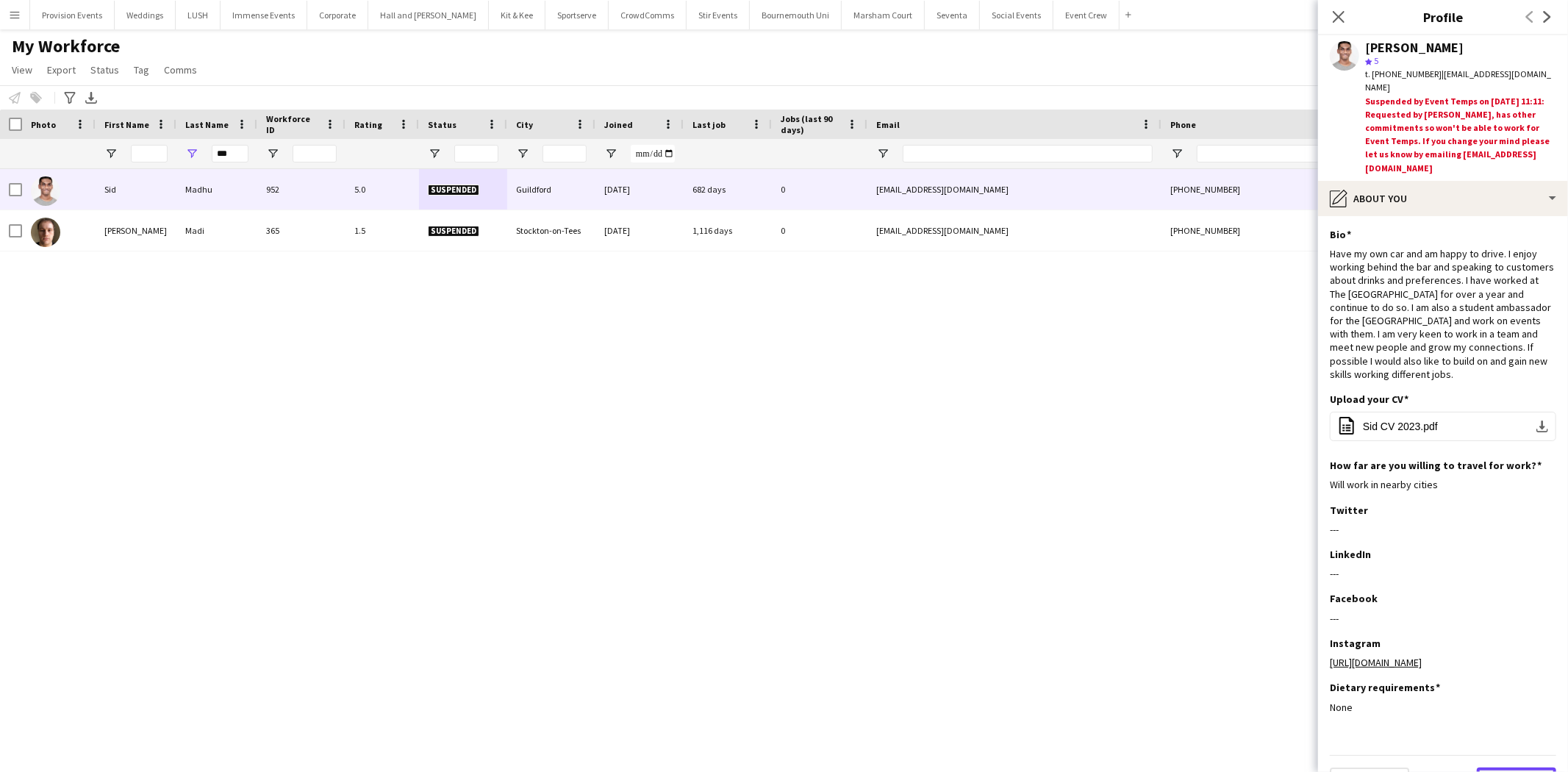
click at [1524, 768] on button "Next" at bounding box center [1517, 782] width 80 height 29
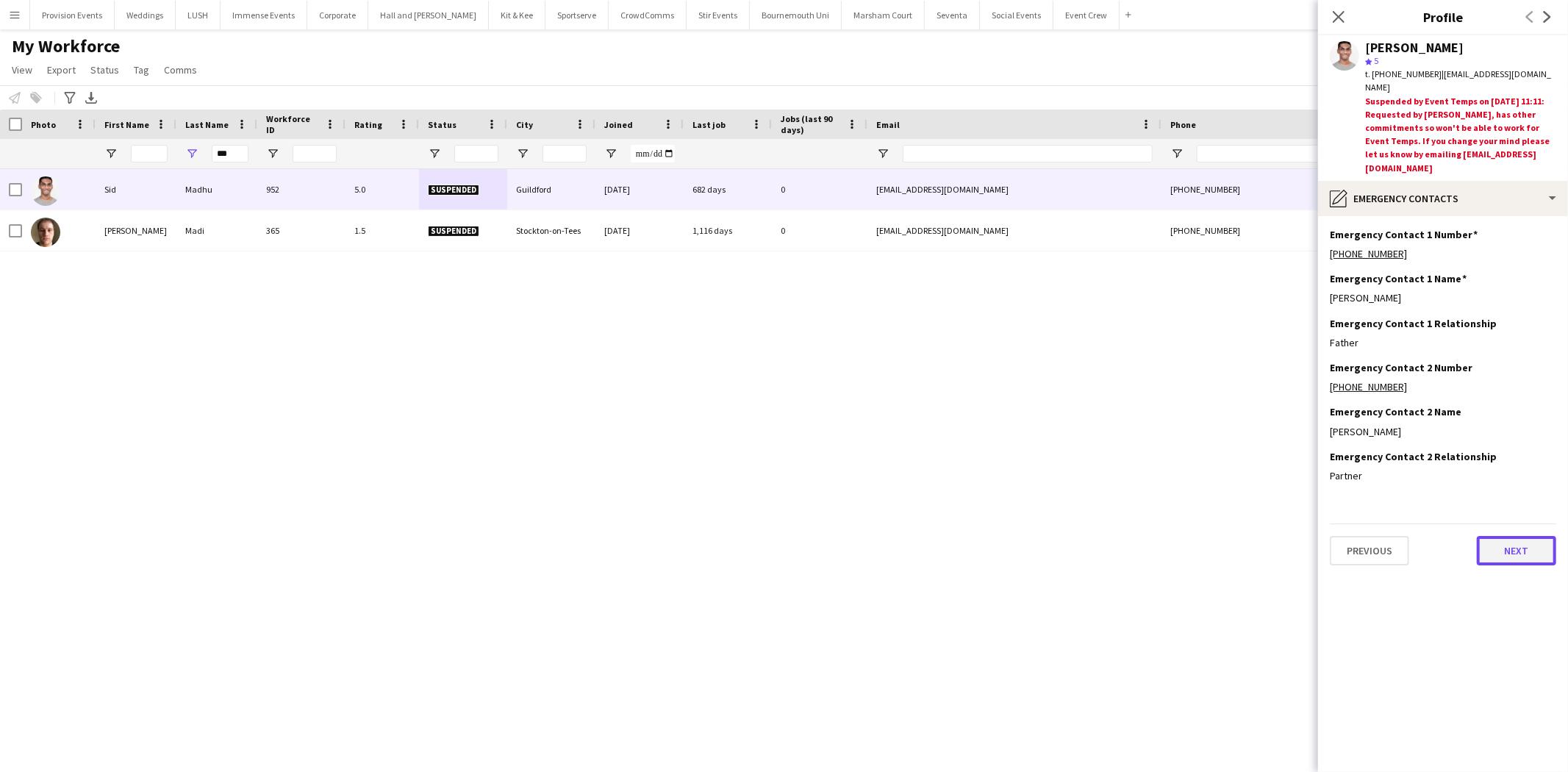
click at [1512, 536] on button "Next" at bounding box center [1517, 550] width 80 height 29
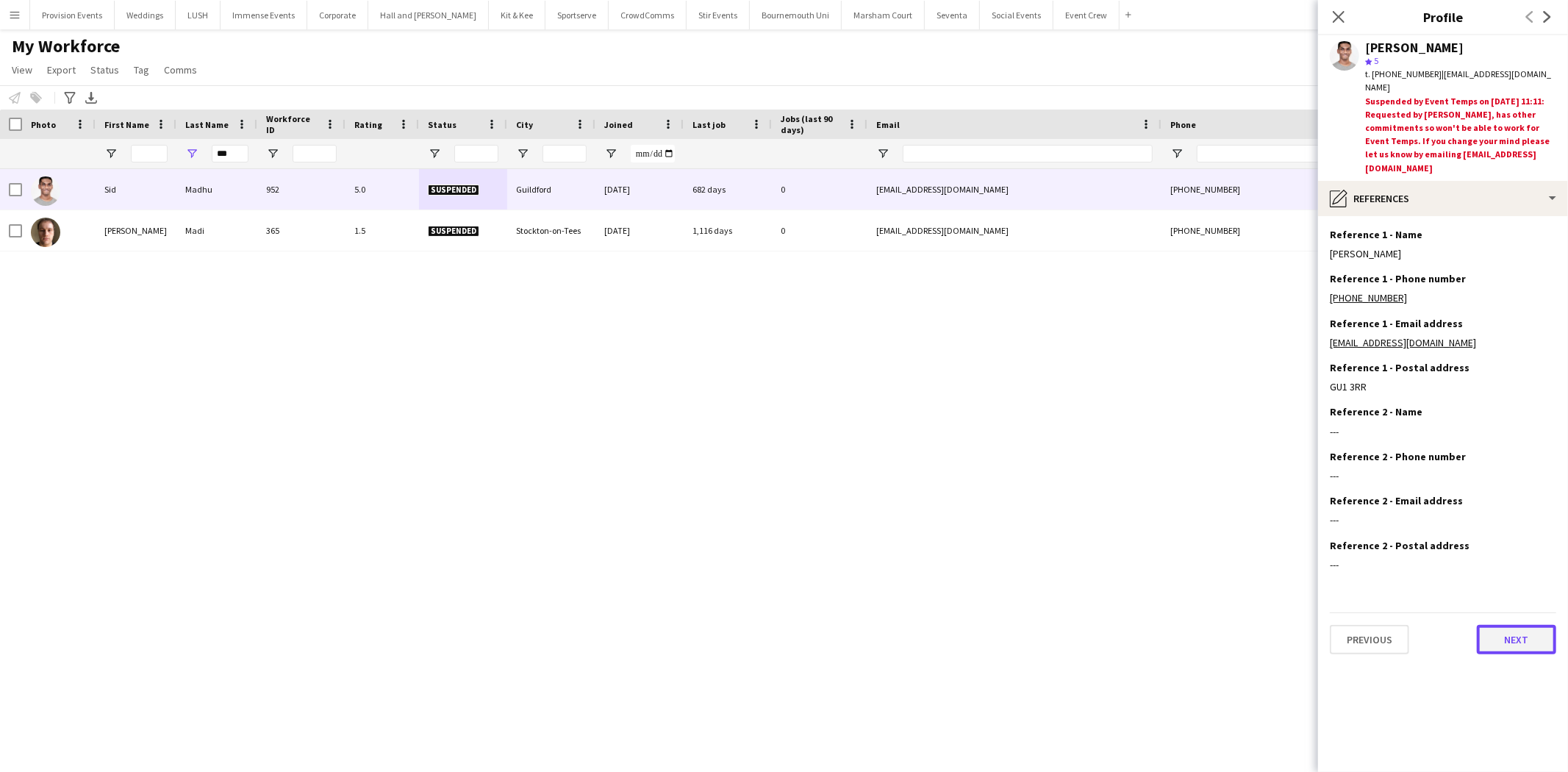
click at [1508, 626] on button "Next" at bounding box center [1517, 640] width 80 height 29
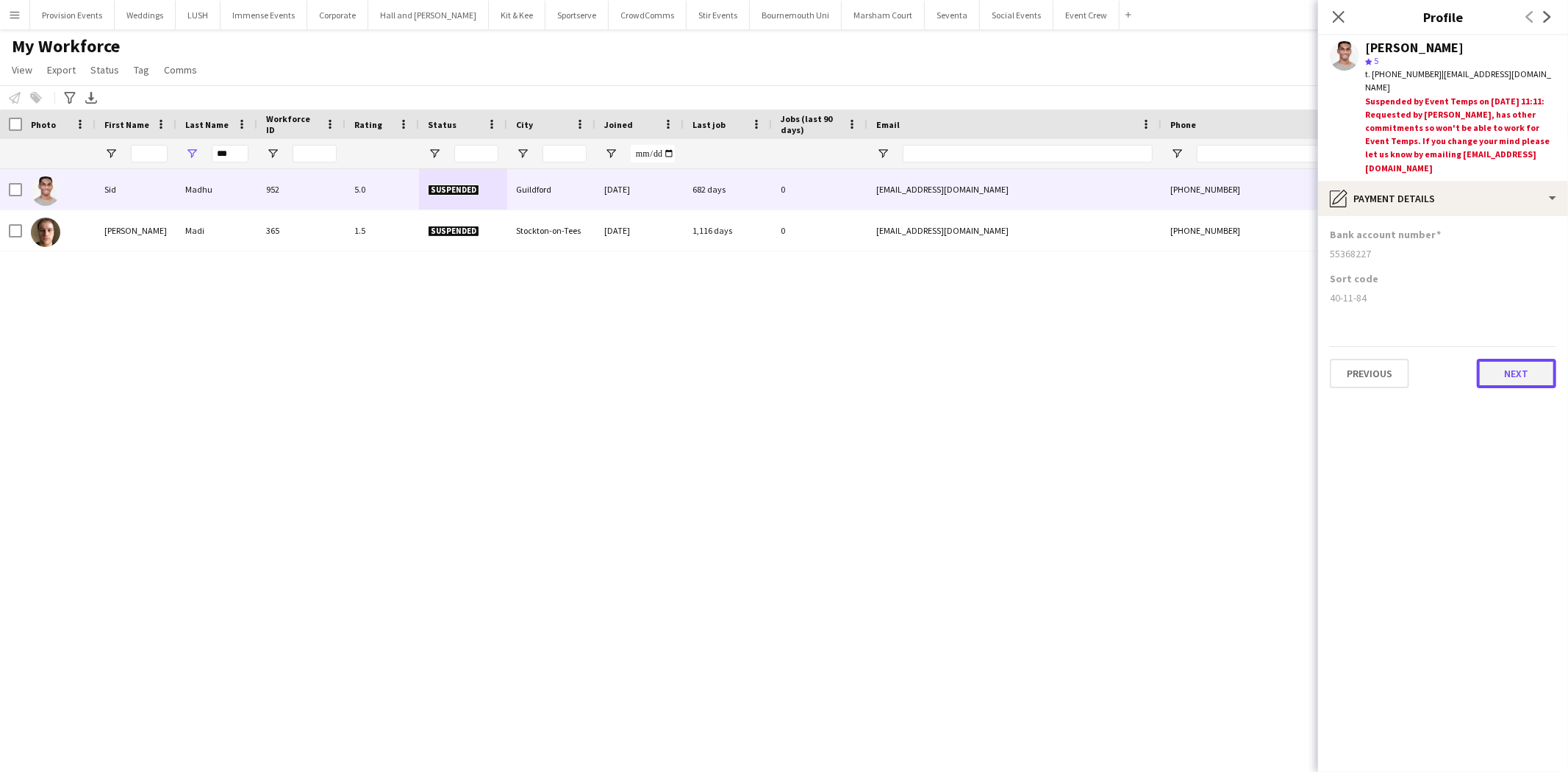
click at [1519, 359] on button "Next" at bounding box center [1517, 374] width 80 height 29
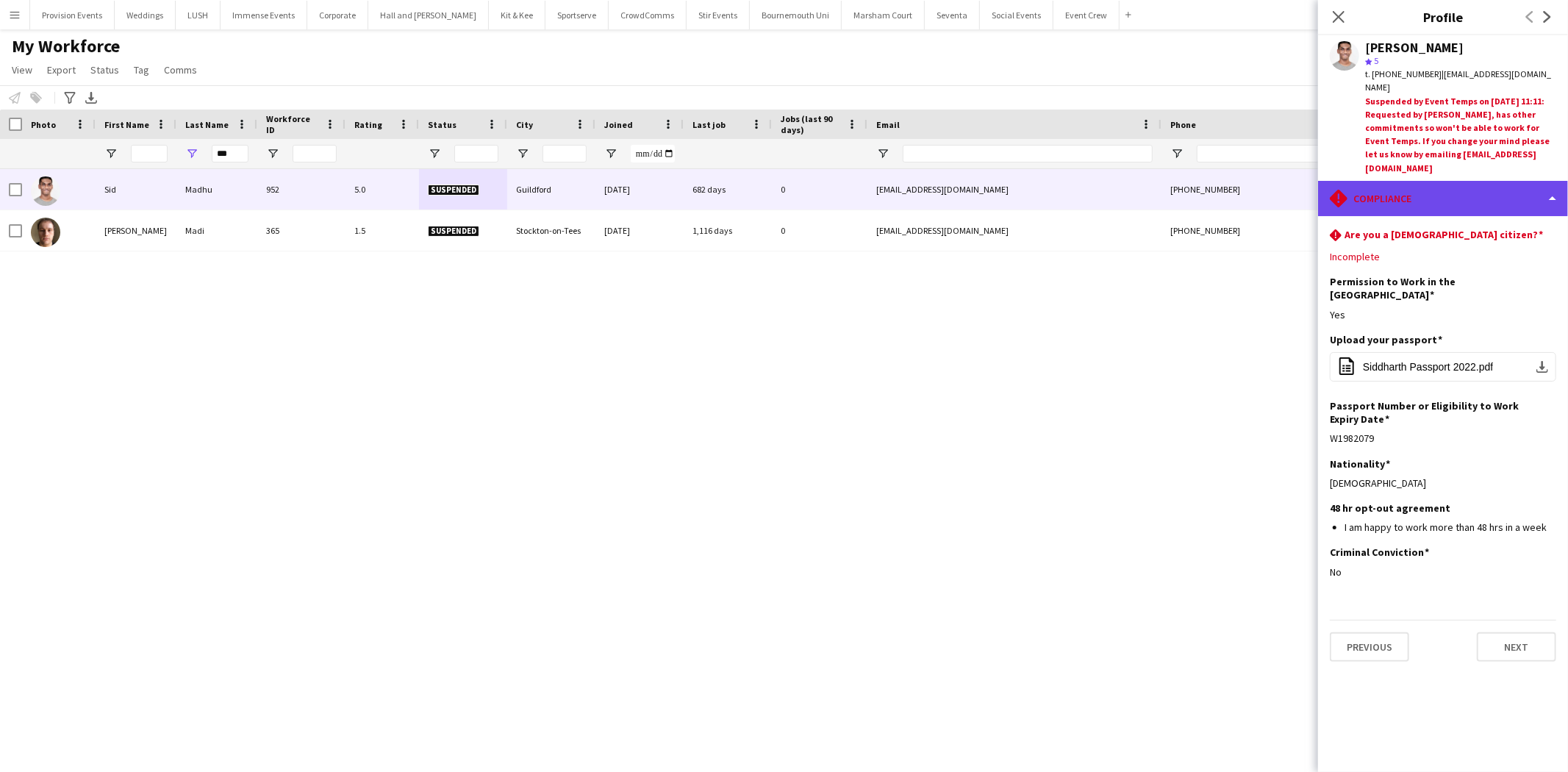
click at [1555, 181] on div "rhombus-alert Compliance" at bounding box center [1443, 198] width 250 height 35
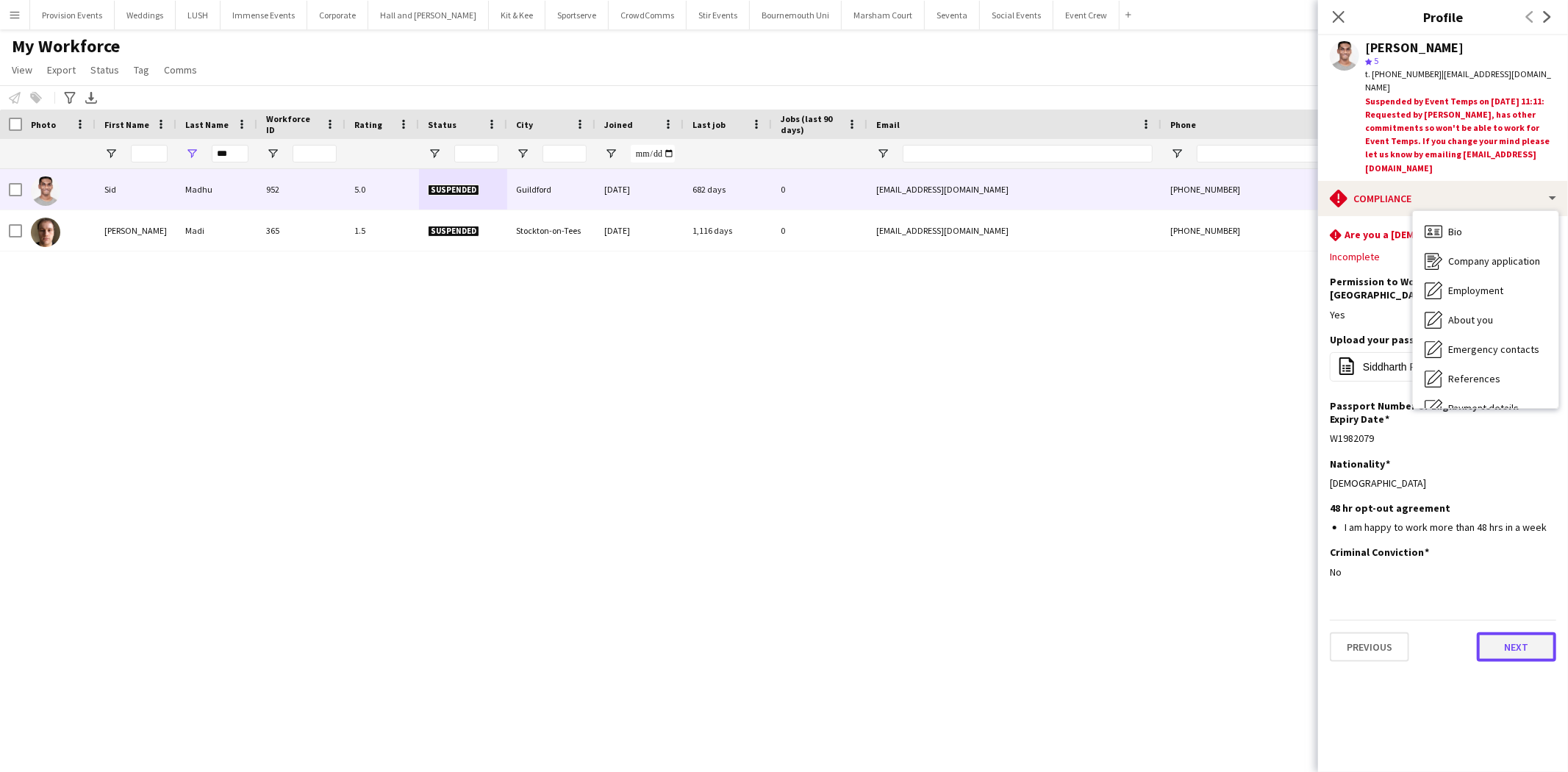
click at [1518, 632] on button "Next" at bounding box center [1517, 647] width 80 height 29
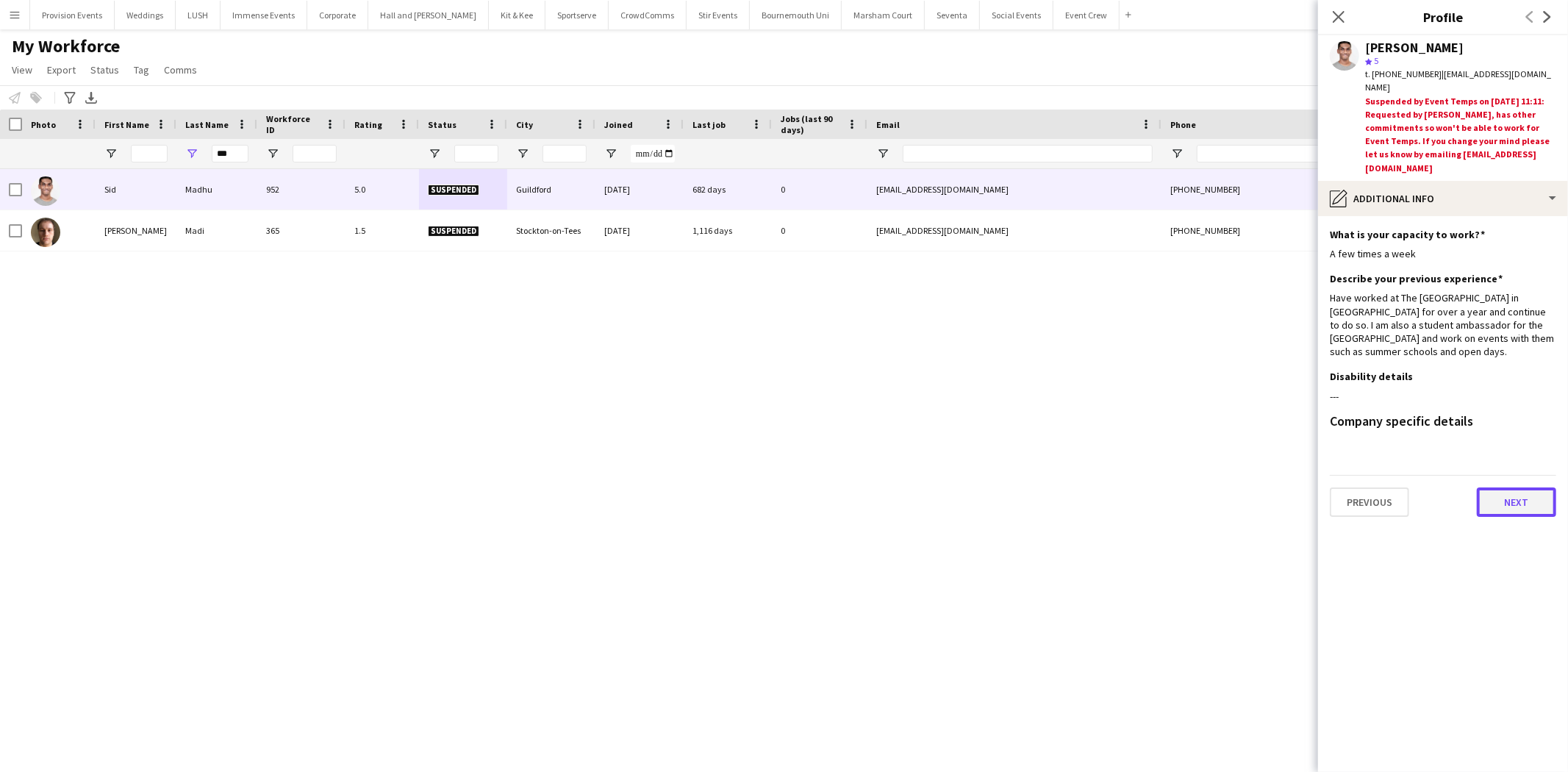
click at [1518, 488] on button "Next" at bounding box center [1517, 502] width 80 height 29
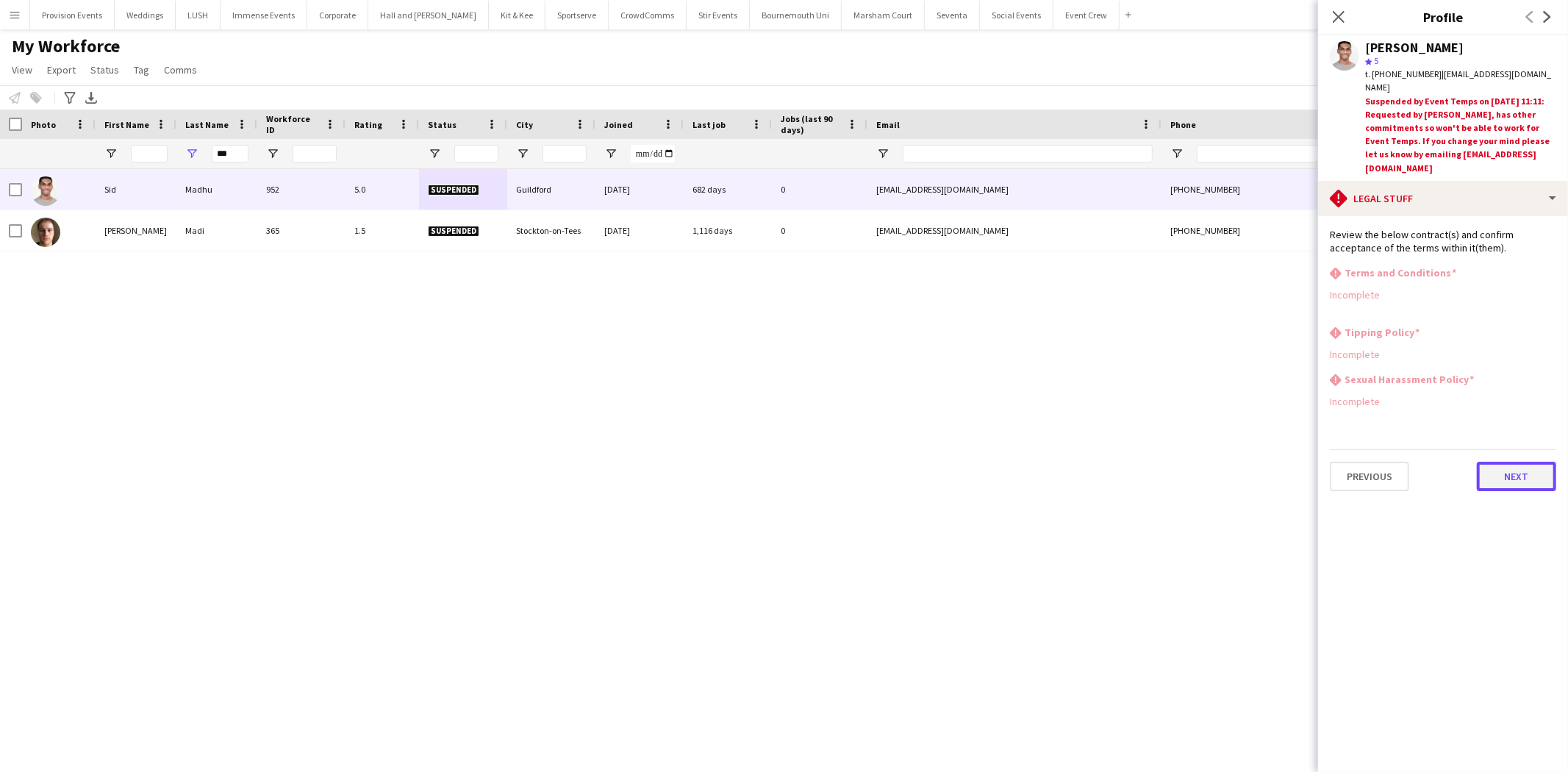
click at [1518, 462] on button "Next" at bounding box center [1517, 476] width 80 height 29
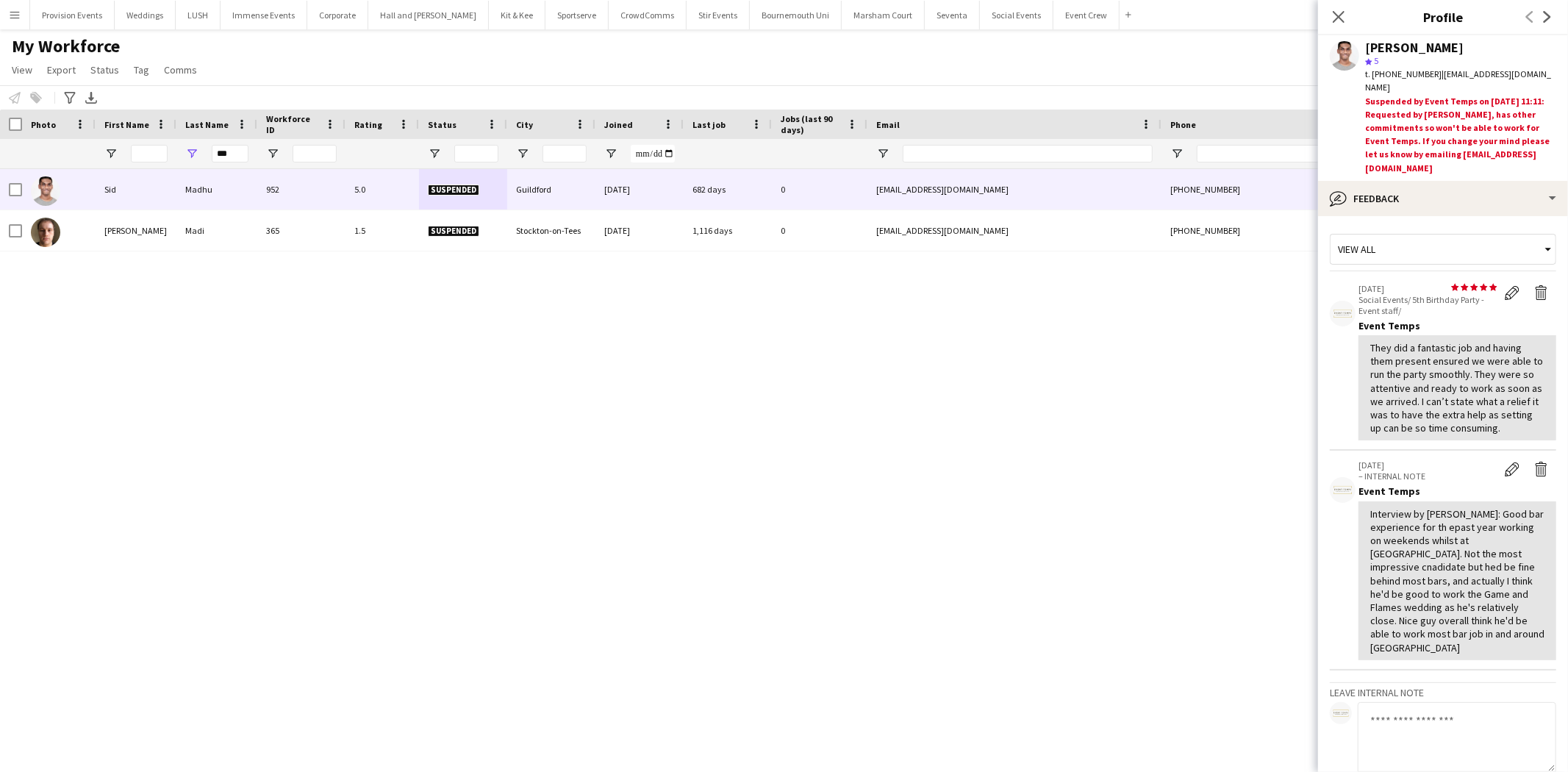
click at [1512, 508] on div "Interview by Robbie: Good bar experience for th epast year working on weekends …" at bounding box center [1457, 581] width 174 height 147
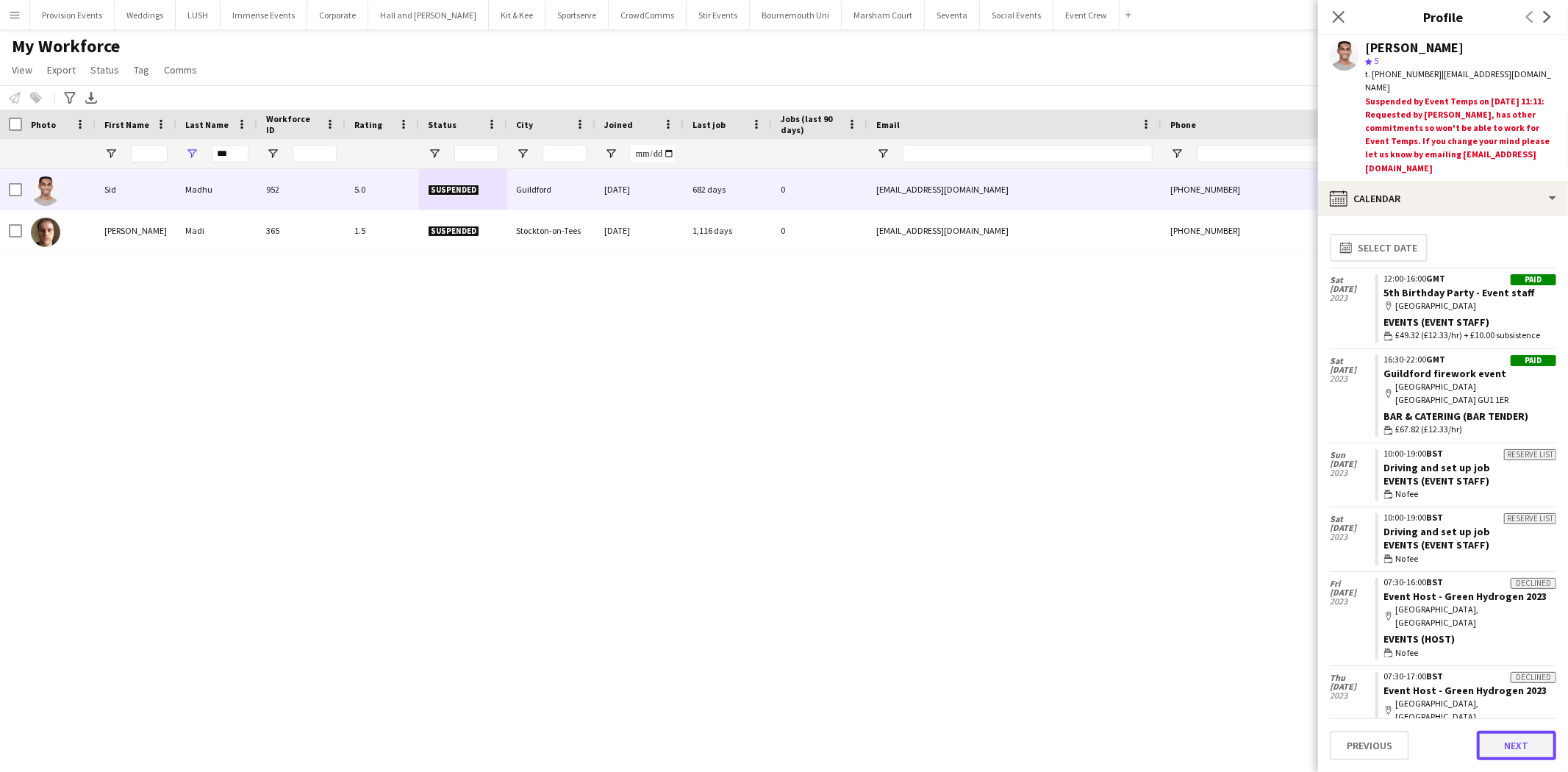
click at [1508, 742] on button "Next" at bounding box center [1517, 745] width 80 height 29
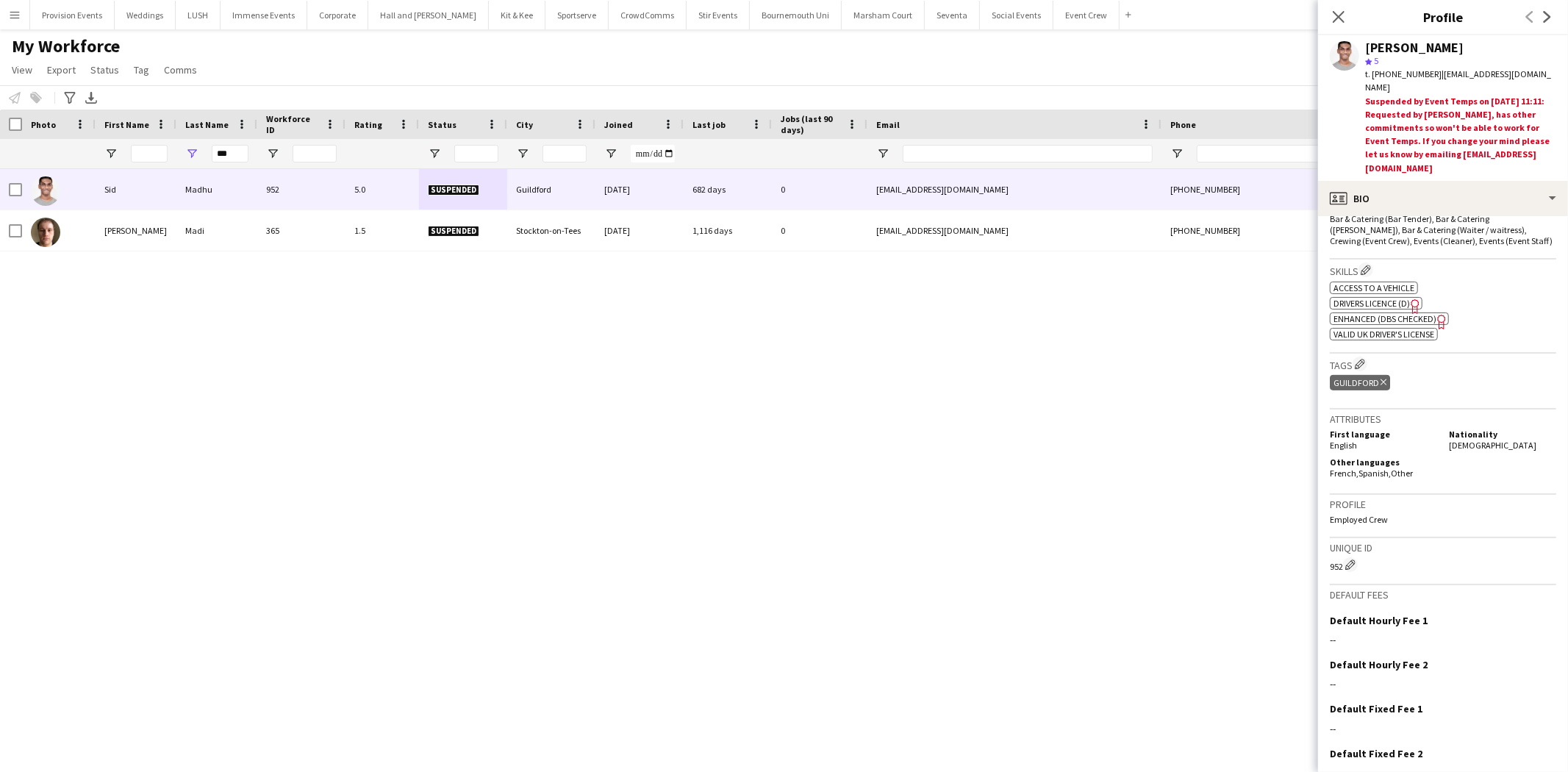
scroll to position [548, 0]
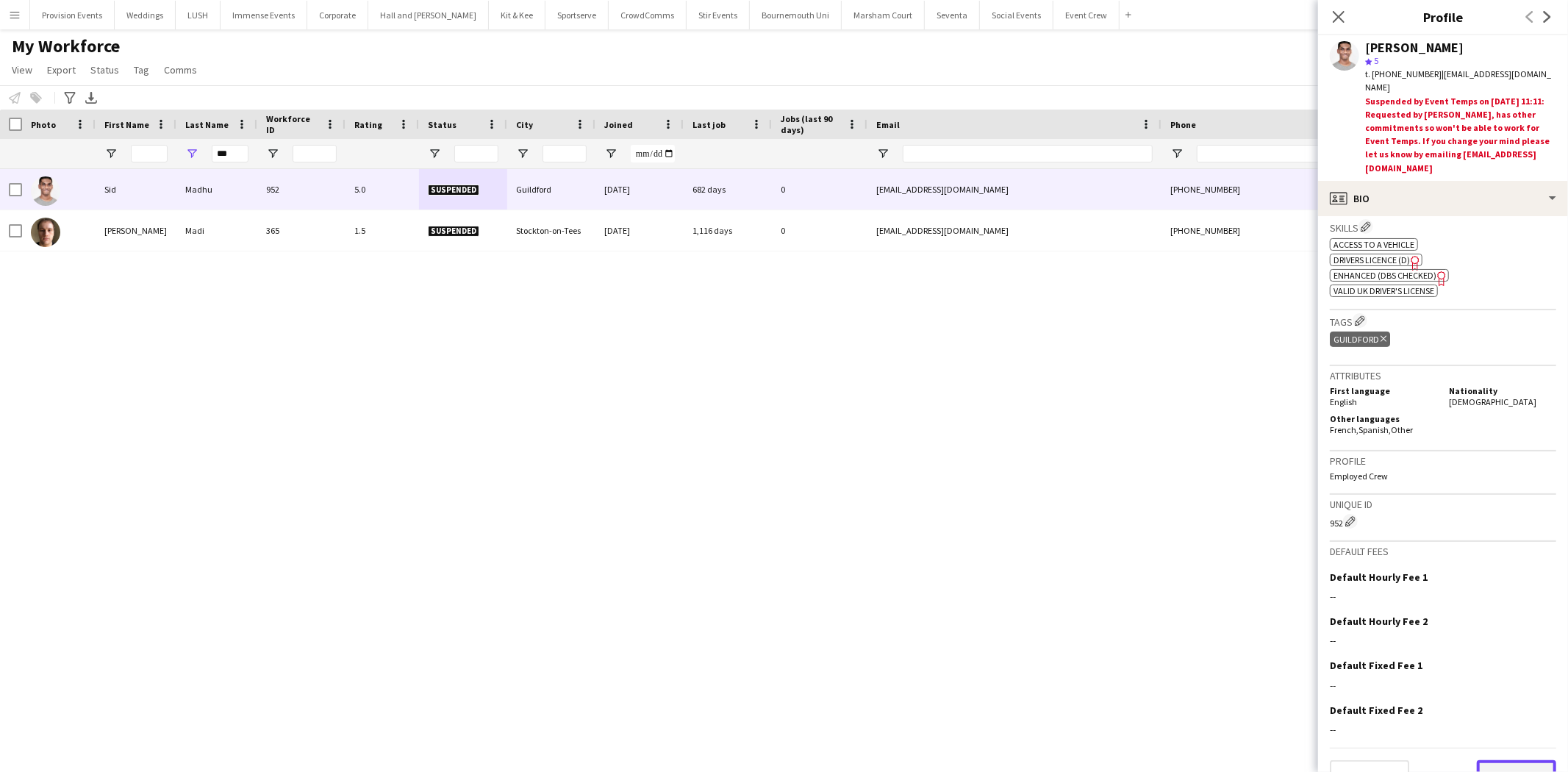
click at [1501, 761] on button "Next" at bounding box center [1517, 775] width 80 height 29
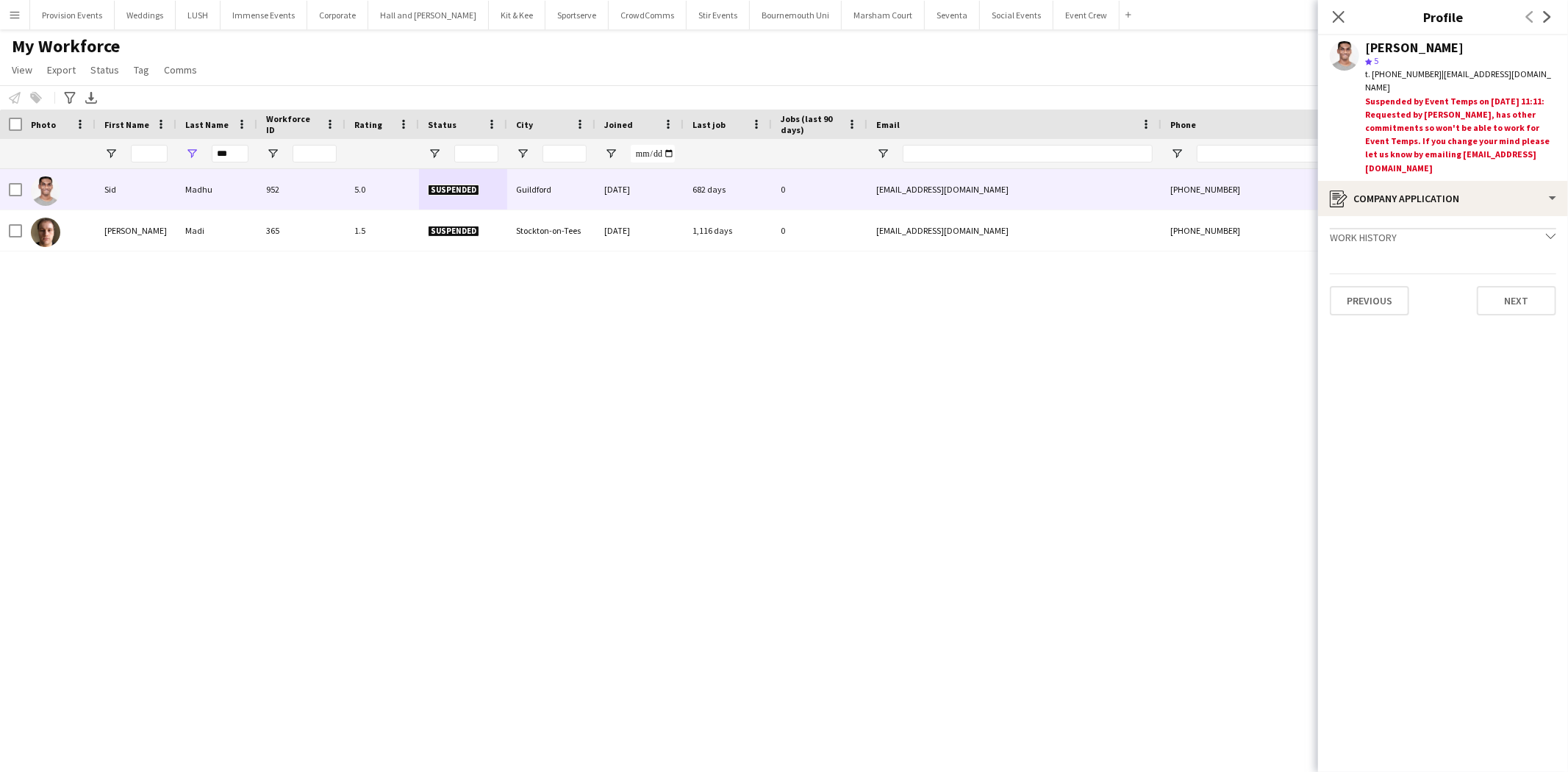
click at [978, 384] on div "Sid Madhu 952 5.0 Suspended Guildford 14-07-2023 682 days 0 sm02714@surrey.ac.u…" at bounding box center [762, 452] width 1524 height 565
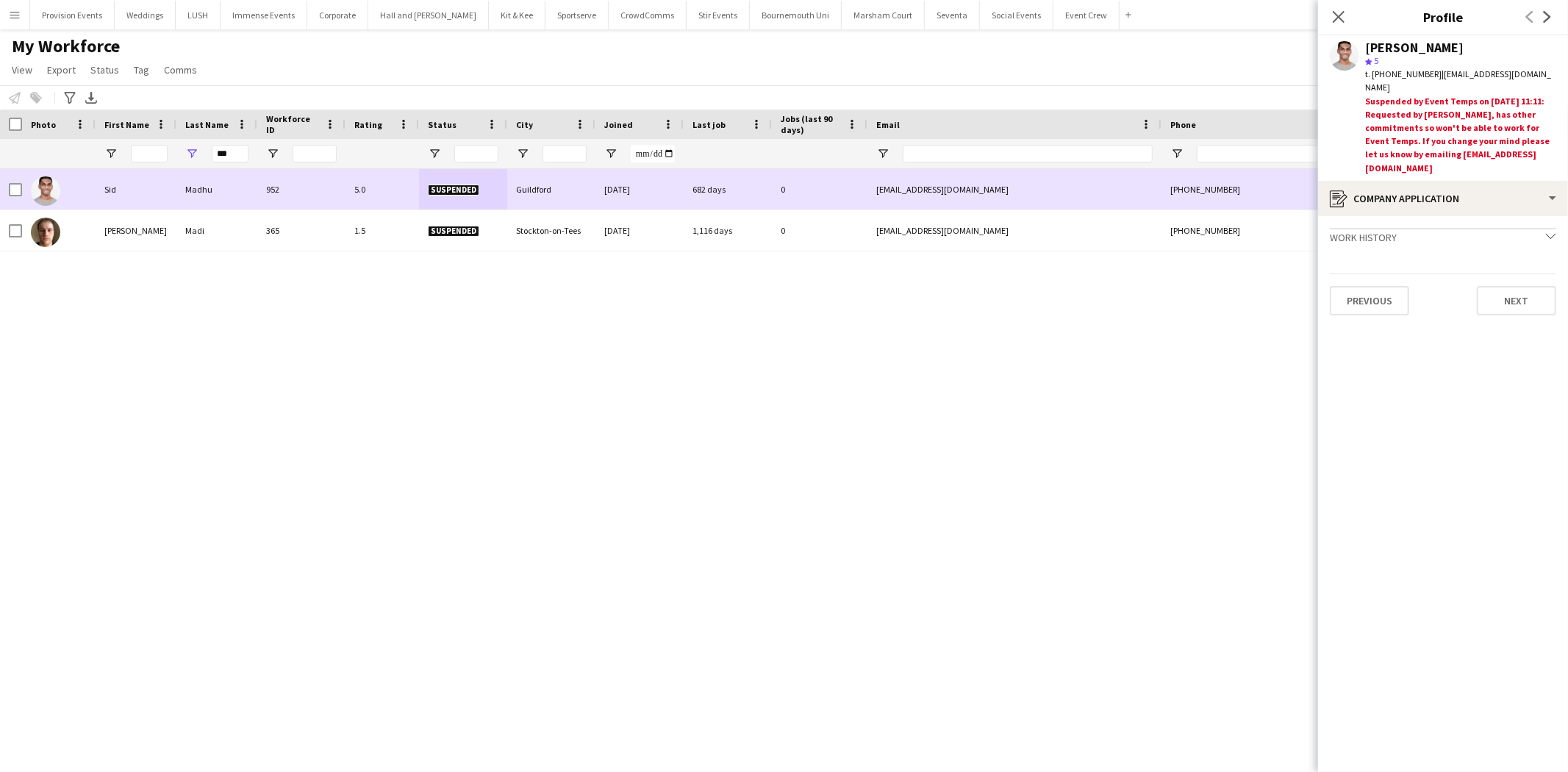
click at [881, 193] on div "sm02714@surrey.ac.uk" at bounding box center [1014, 189] width 294 height 41
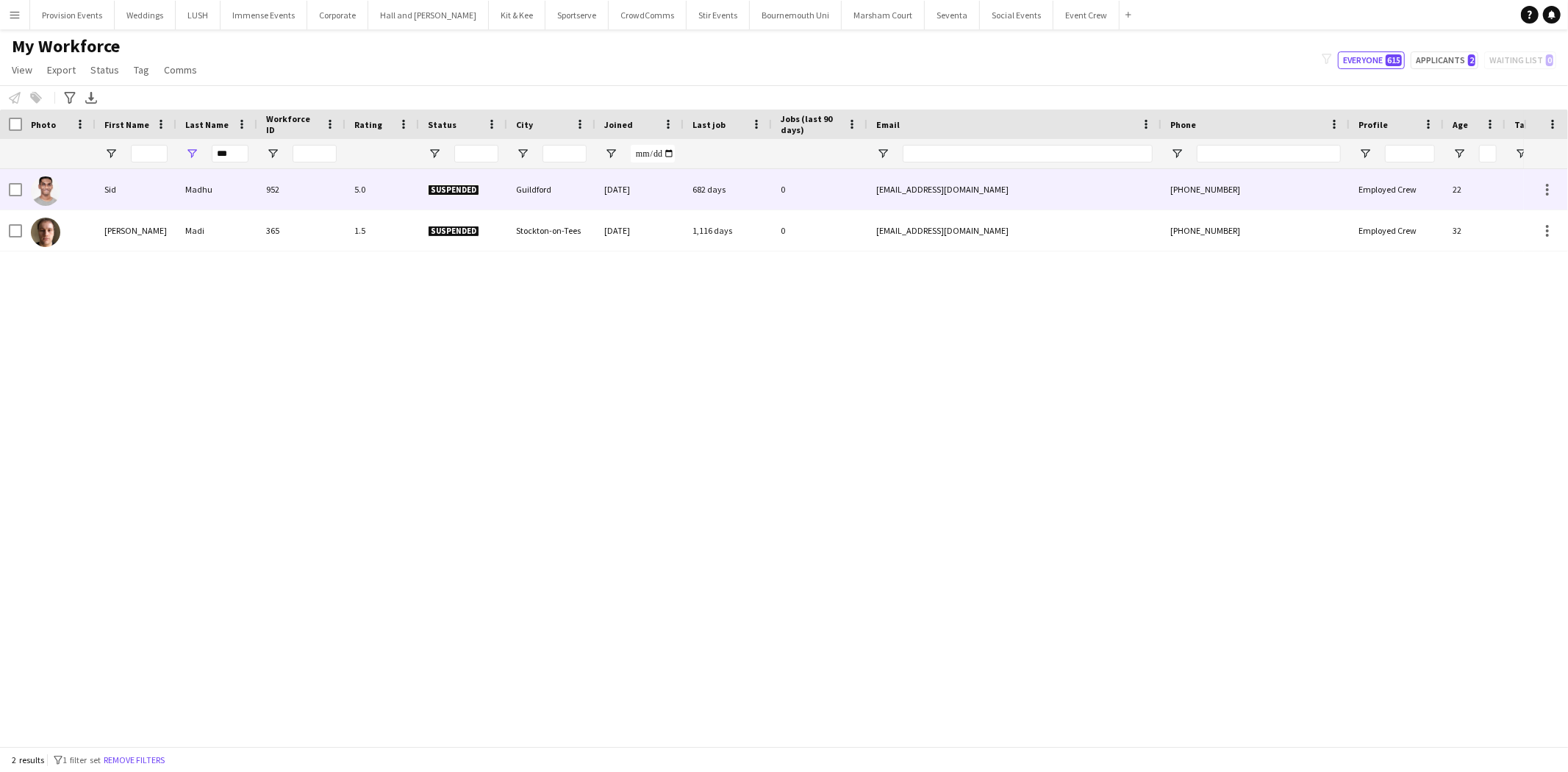
click at [186, 185] on div "Madhu" at bounding box center [217, 189] width 81 height 41
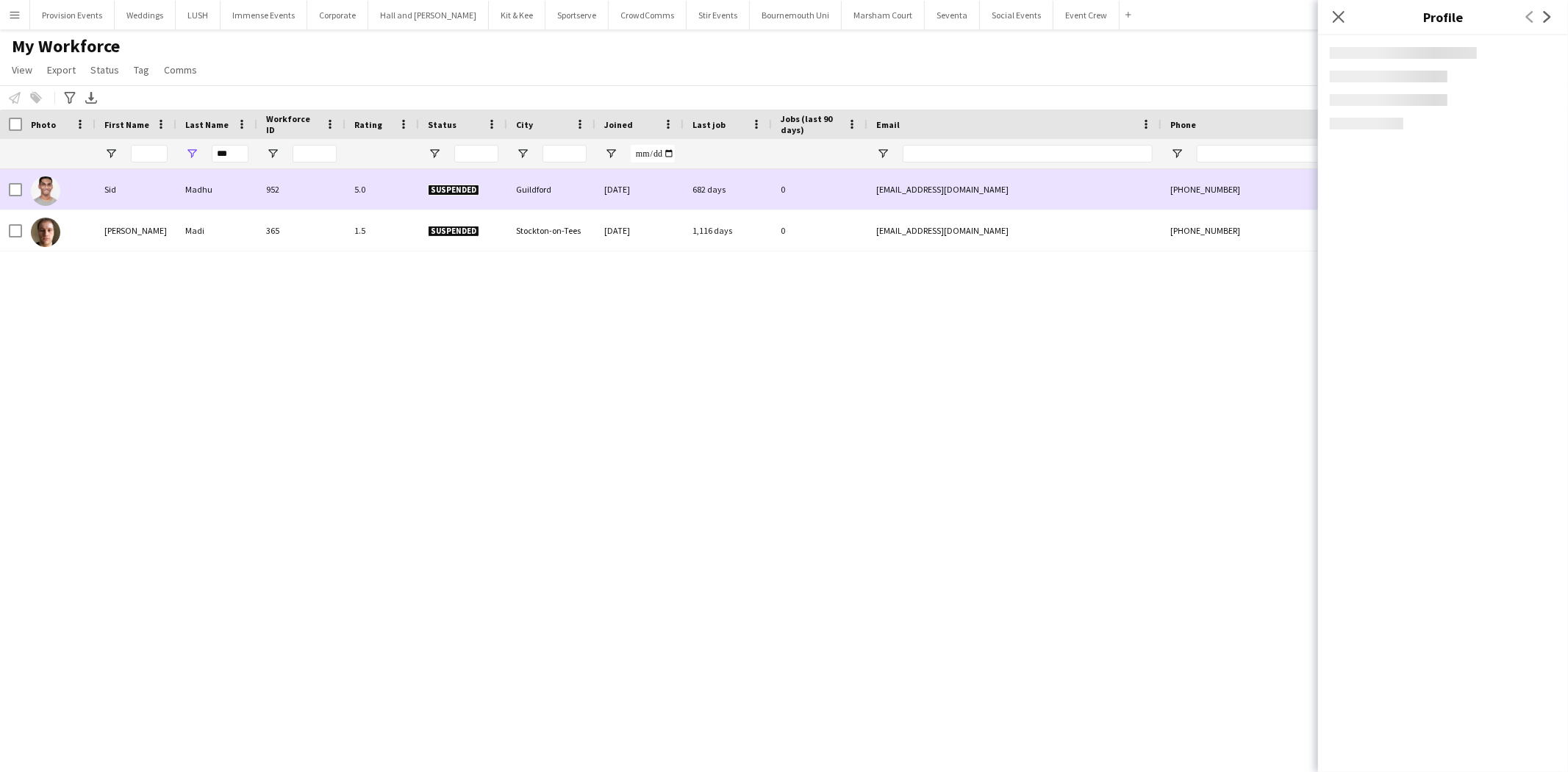
click at [186, 185] on div "Madhu" at bounding box center [217, 189] width 81 height 41
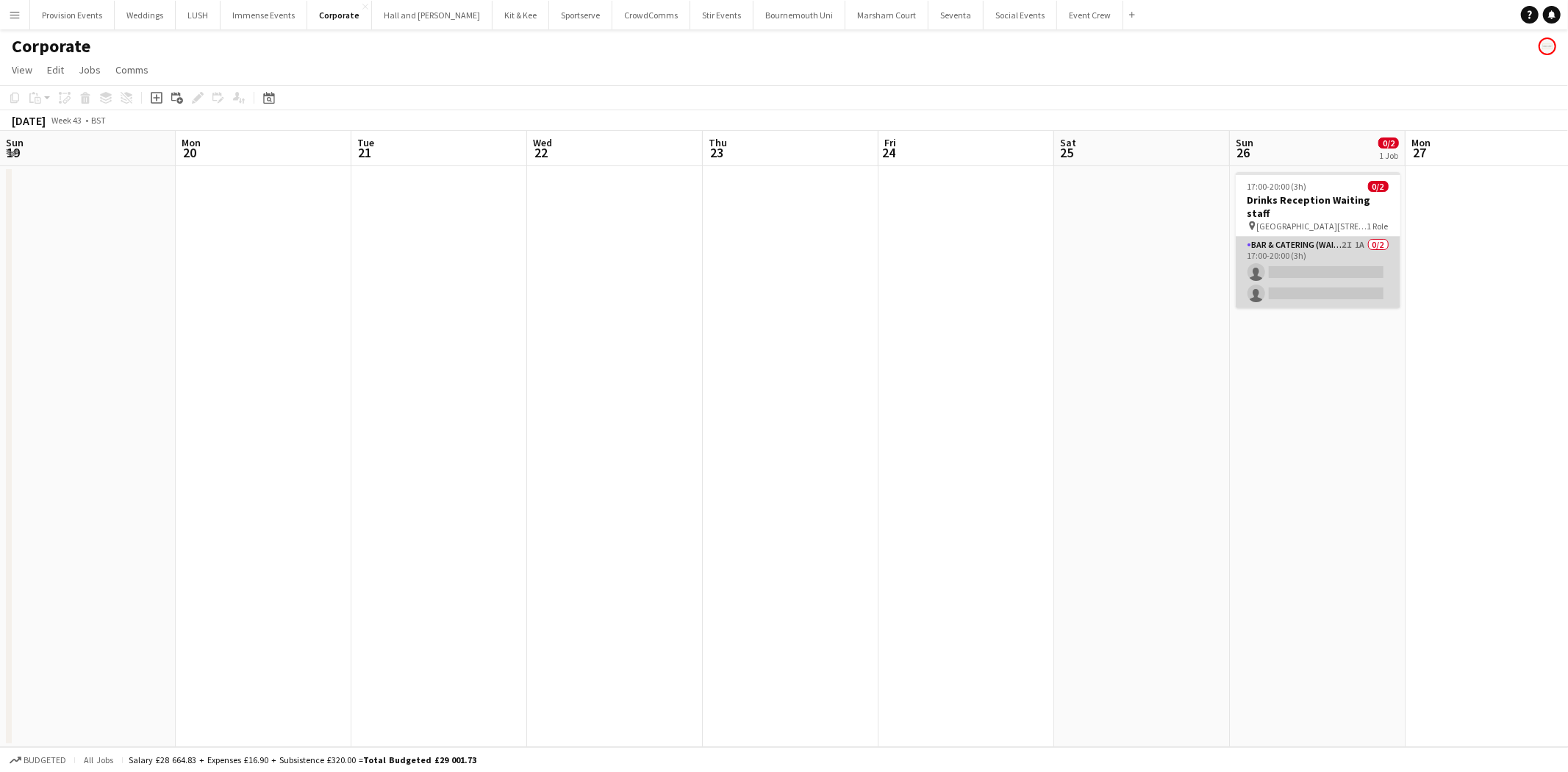
scroll to position [0, 505]
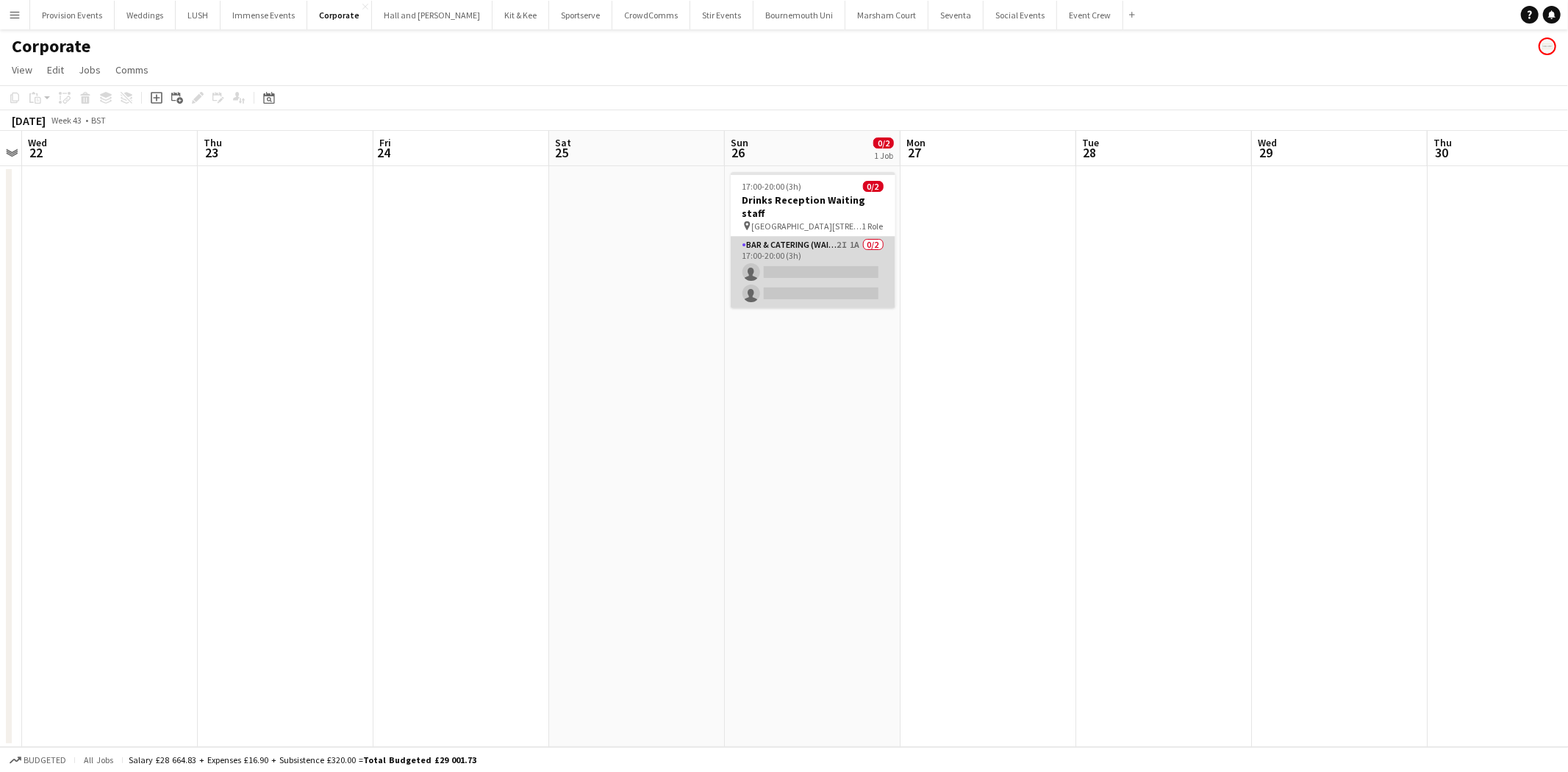
click at [857, 237] on app-card-role "Bar & Catering (Waiter / waitress) 2I 1A 0/2 17:00-20:00 (3h) single-neutral-ac…" at bounding box center [813, 272] width 164 height 71
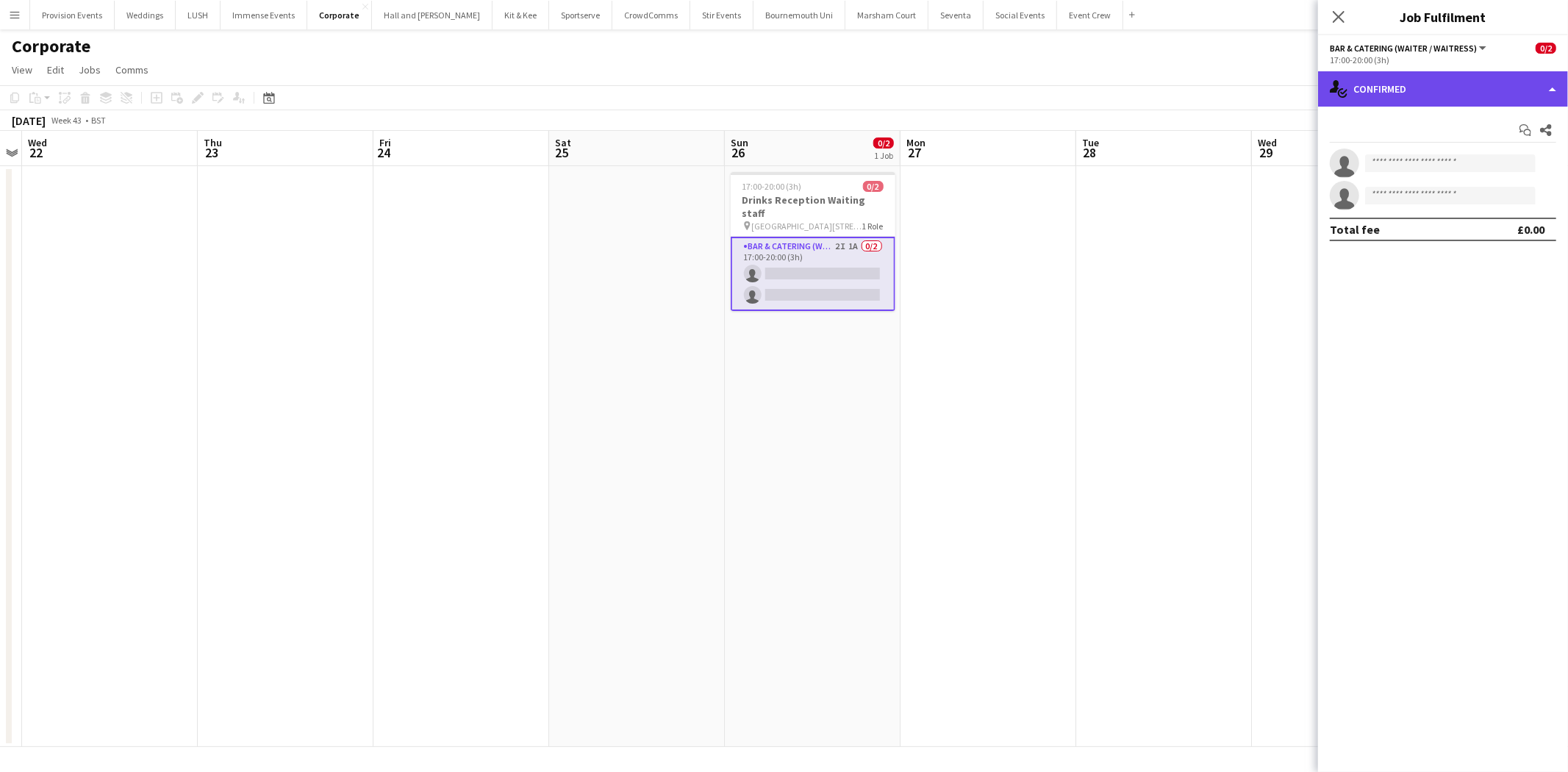
click at [1495, 86] on div "single-neutral-actions-check-2 Confirmed" at bounding box center [1443, 88] width 250 height 35
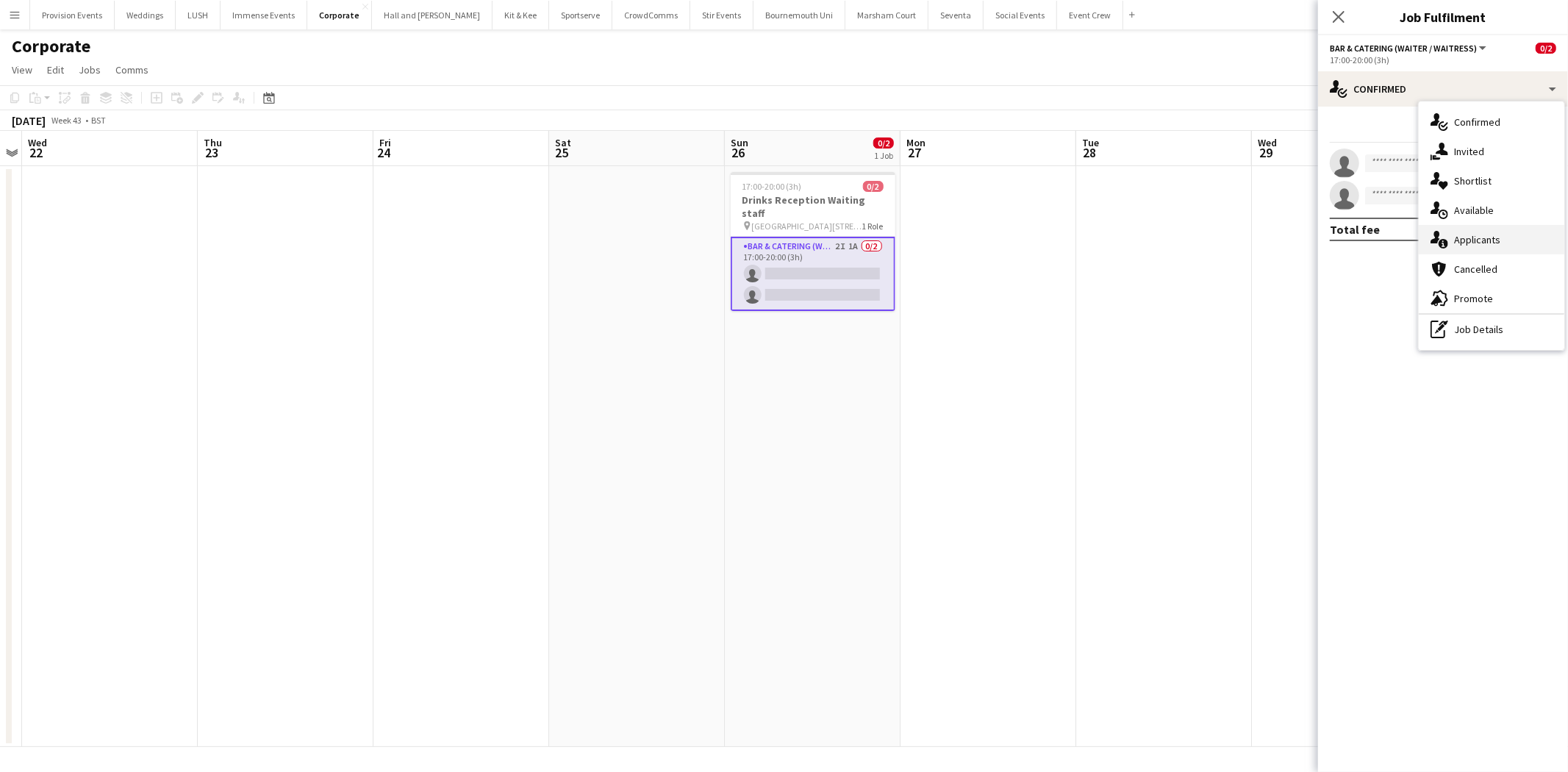
click at [1463, 246] on div "single-neutral-actions-information Applicants" at bounding box center [1491, 240] width 145 height 29
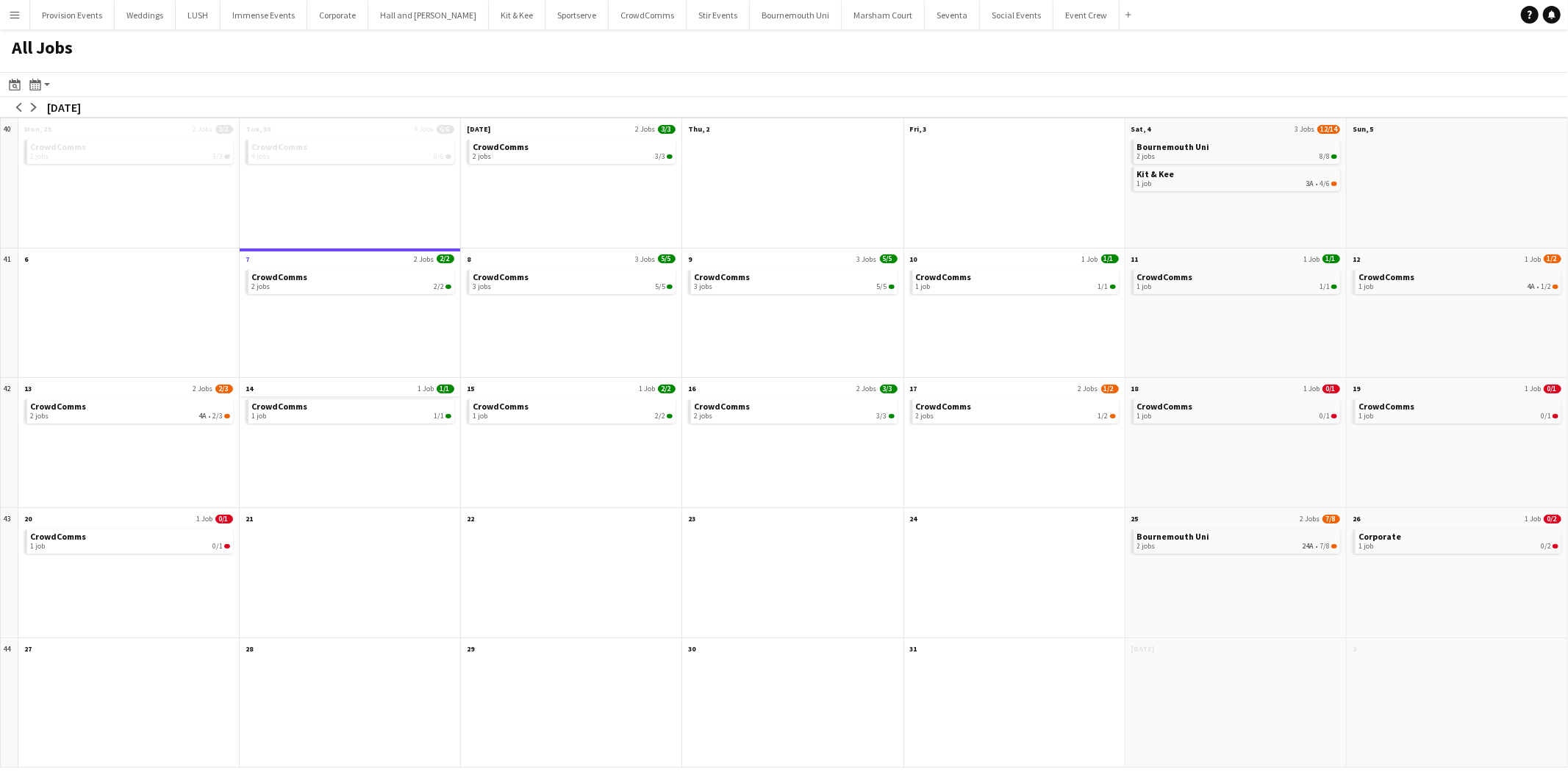
drag, startPoint x: 401, startPoint y: 395, endPoint x: 414, endPoint y: 380, distance: 19.8
click at [411, 384] on app-all-jobs-month-view-date-header "14 1 Job 1/1" at bounding box center [350, 387] width 220 height 18
click at [1214, 183] on div "1 job 3A • 4/6" at bounding box center [1237, 183] width 200 height 9
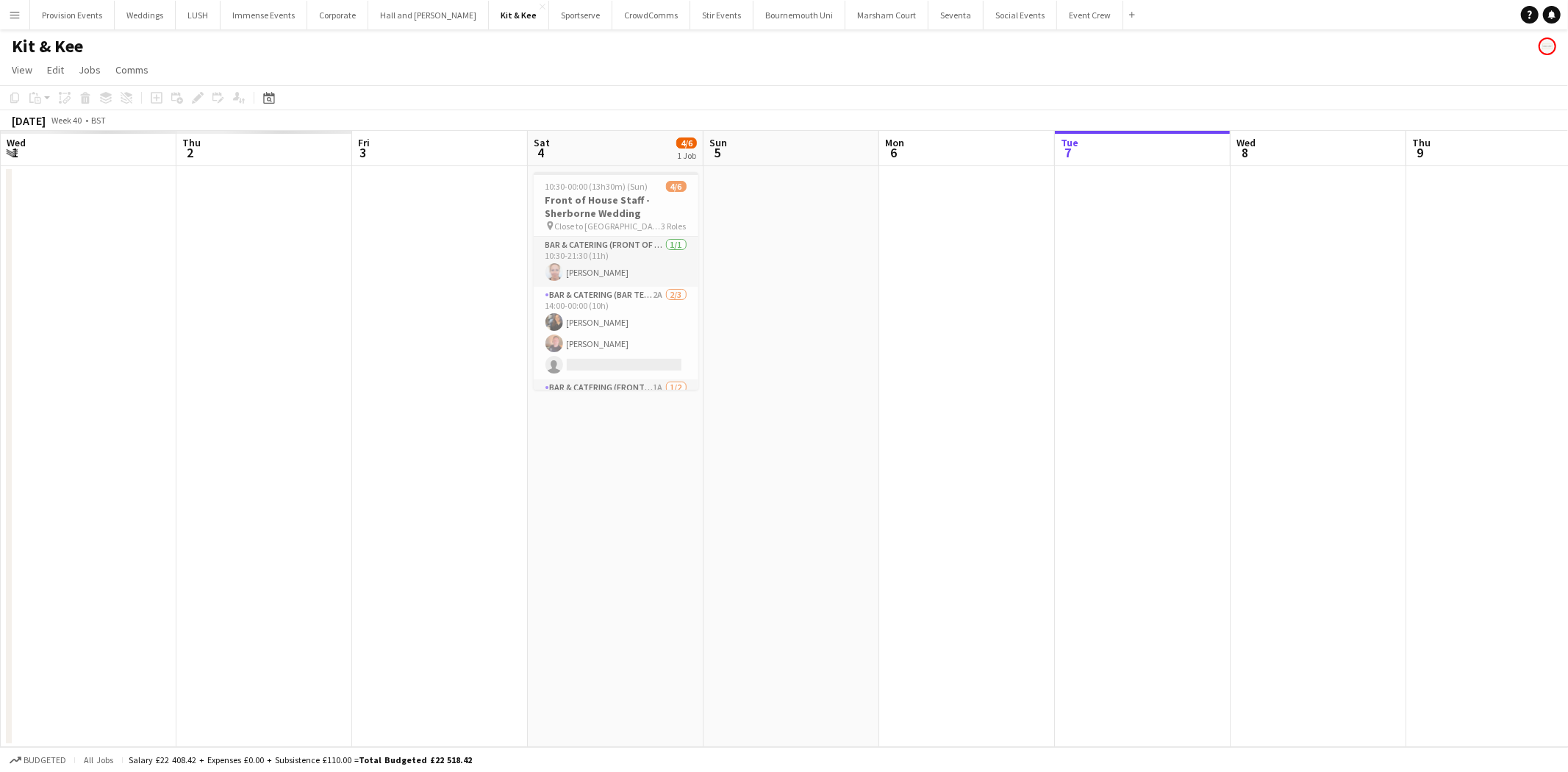
drag, startPoint x: 155, startPoint y: 346, endPoint x: 945, endPoint y: 353, distance: 790.0
click at [945, 353] on app-calendar-viewport "Mon 29 Tue 30 Wed 1 Thu 2 Fri 3 Sat 4 4/6 1 Job Sun 5 Mon 6 Tue 7 Wed 8 Thu 9 F…" at bounding box center [784, 439] width 1568 height 616
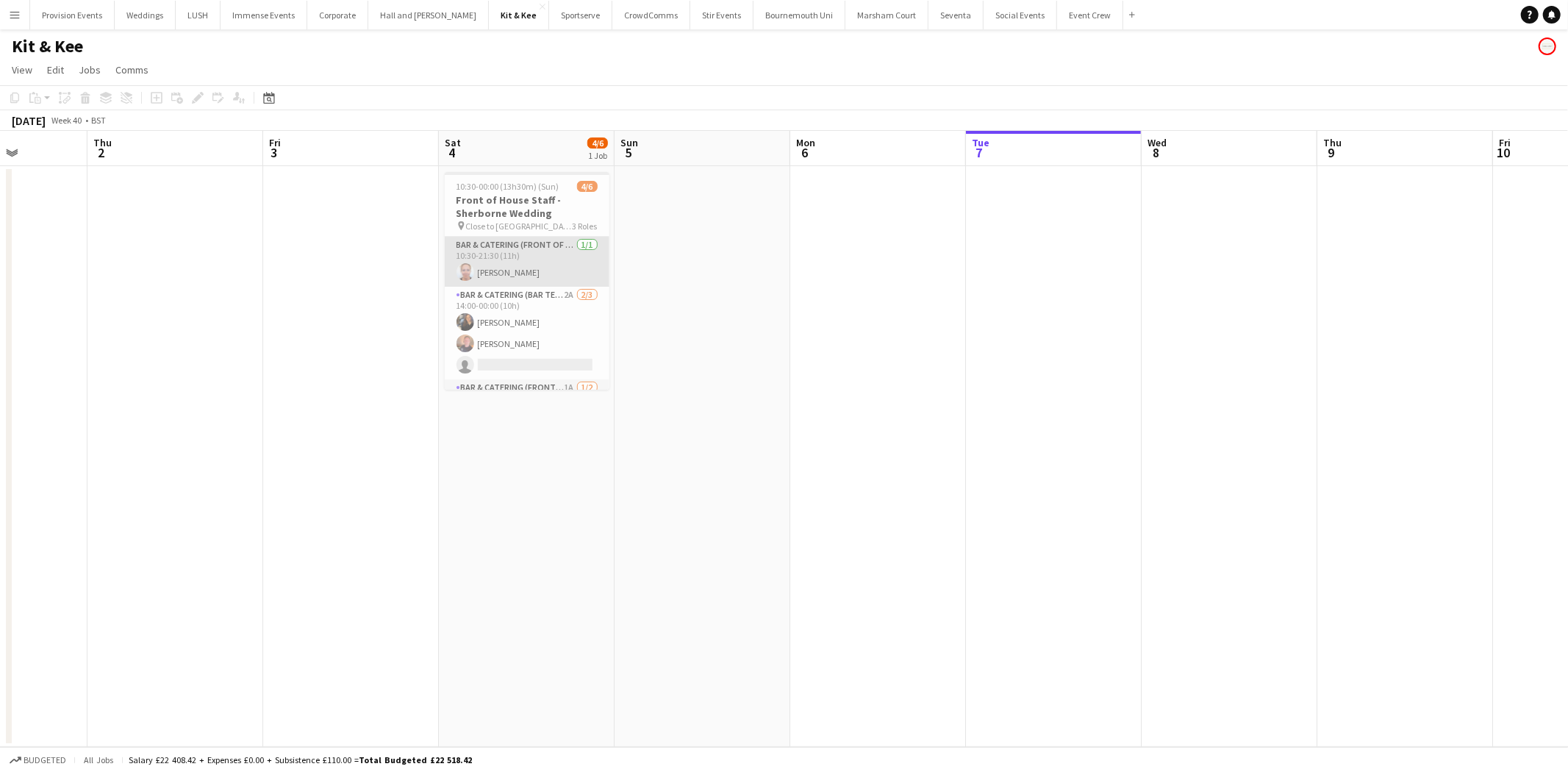
click at [583, 259] on app-card-role "Bar & Catering (Front of House) 1/1 10:30-21:30 (11h) Victoria Collyer" at bounding box center [526, 261] width 164 height 50
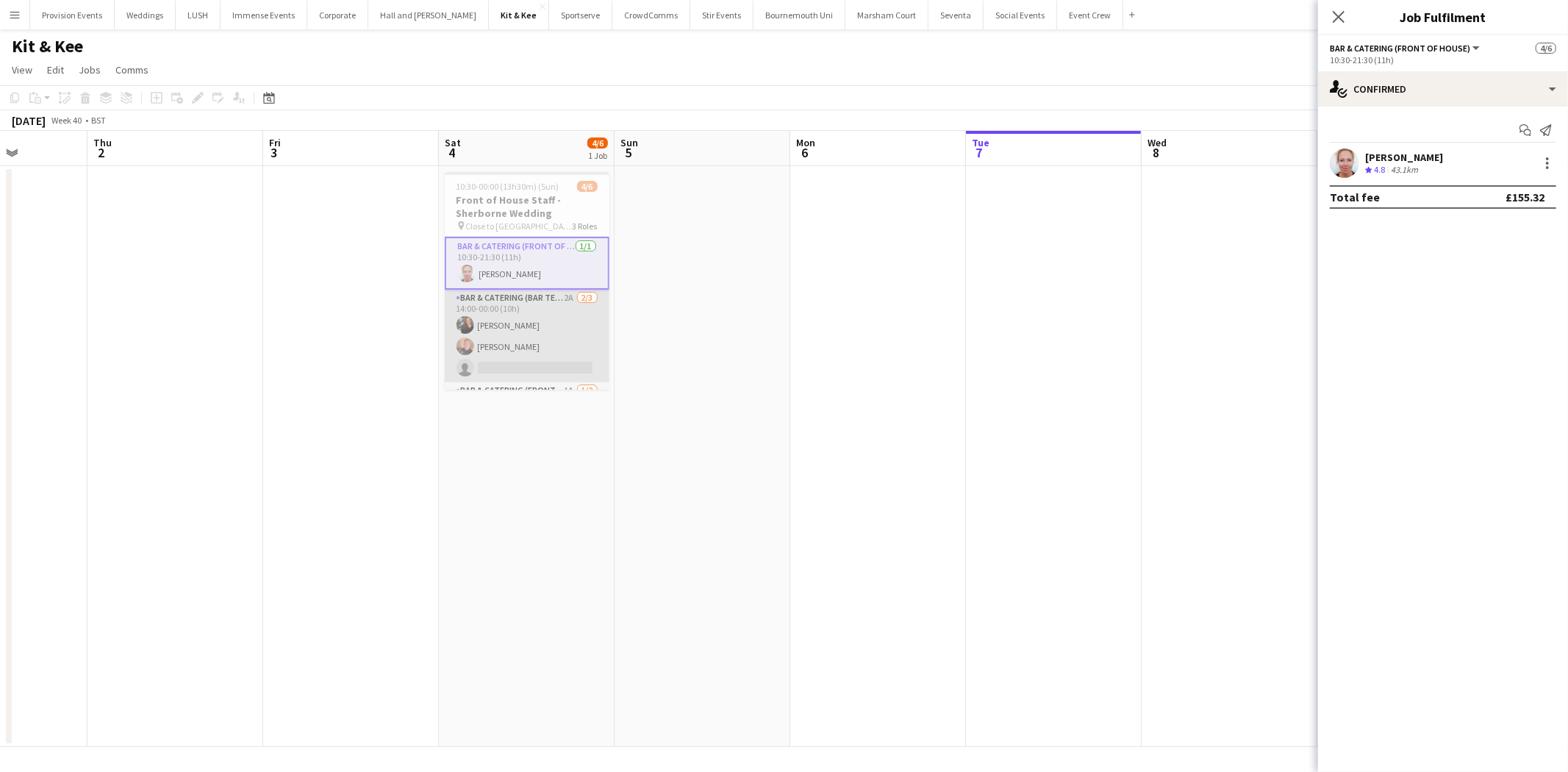
click at [557, 311] on app-card-role "Bar & Catering (Bar Tender) 2A 2/3 14:00-00:00 (10h) Annie Hutchings James Gann…" at bounding box center [526, 336] width 164 height 92
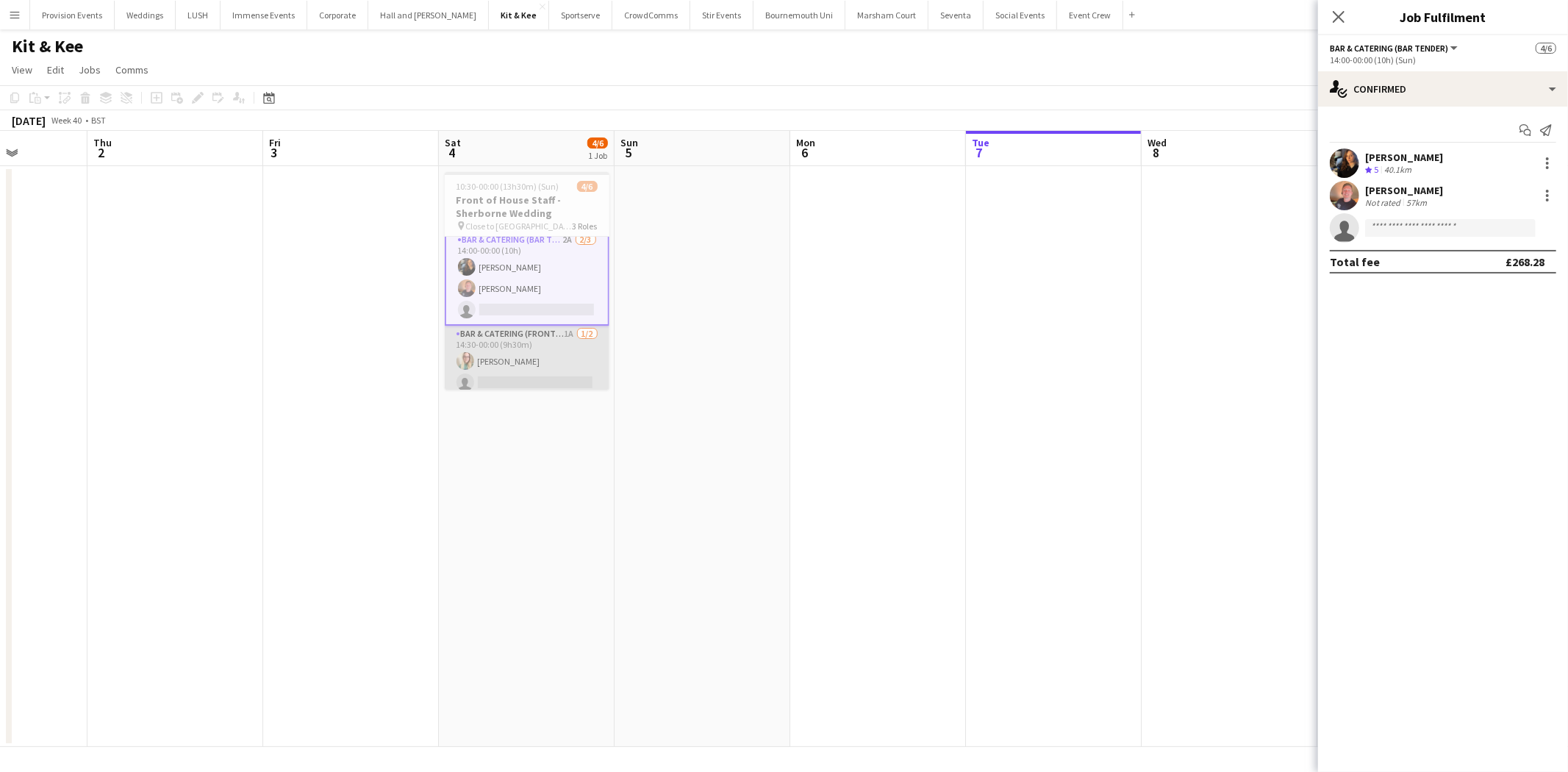
click at [564, 344] on app-card-role "Bar & Catering (Front of House) 1A 1/2 14:30-00:00 (9h30m) Laura James single-n…" at bounding box center [526, 361] width 164 height 71
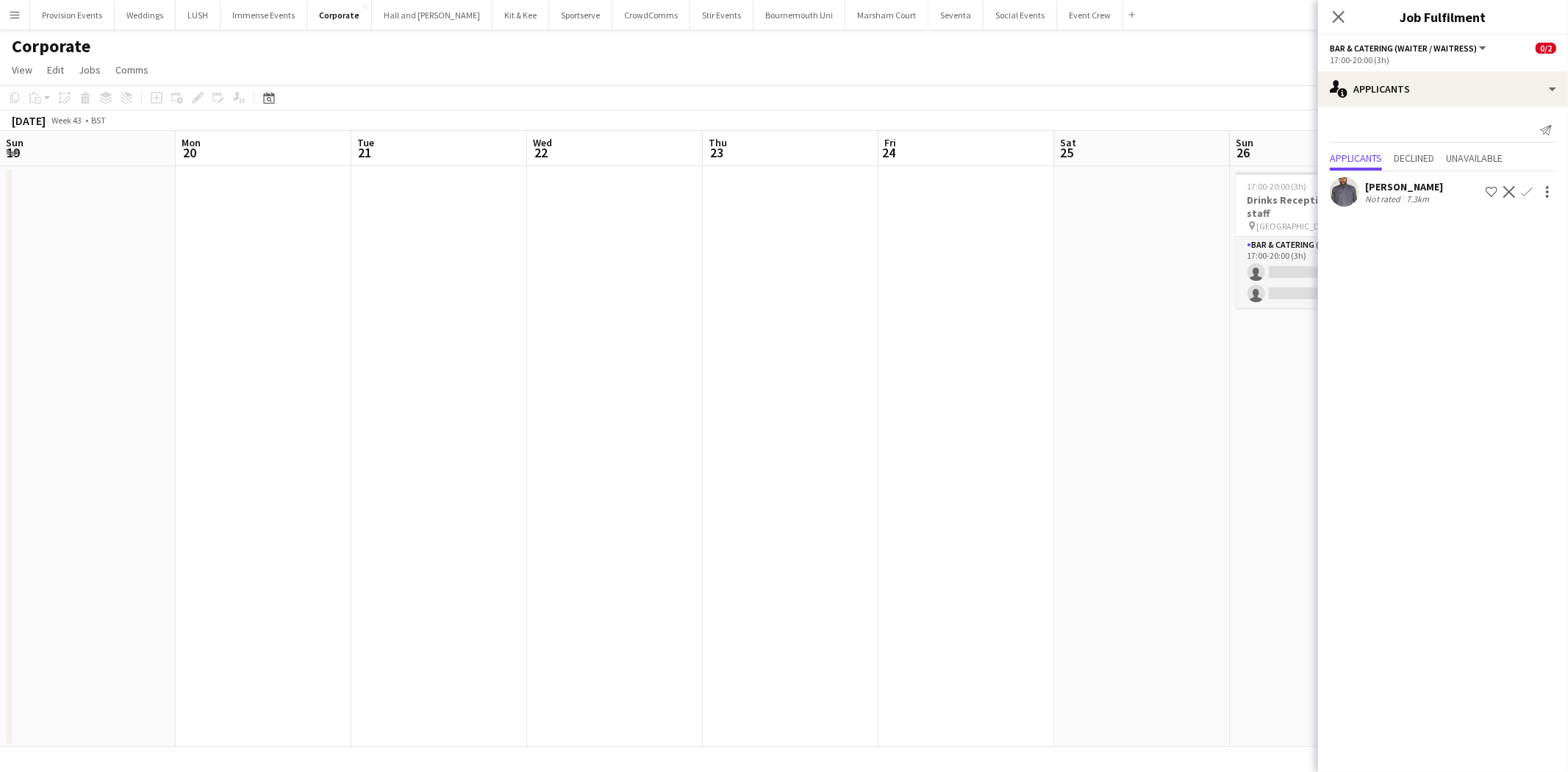
scroll to position [0, 505]
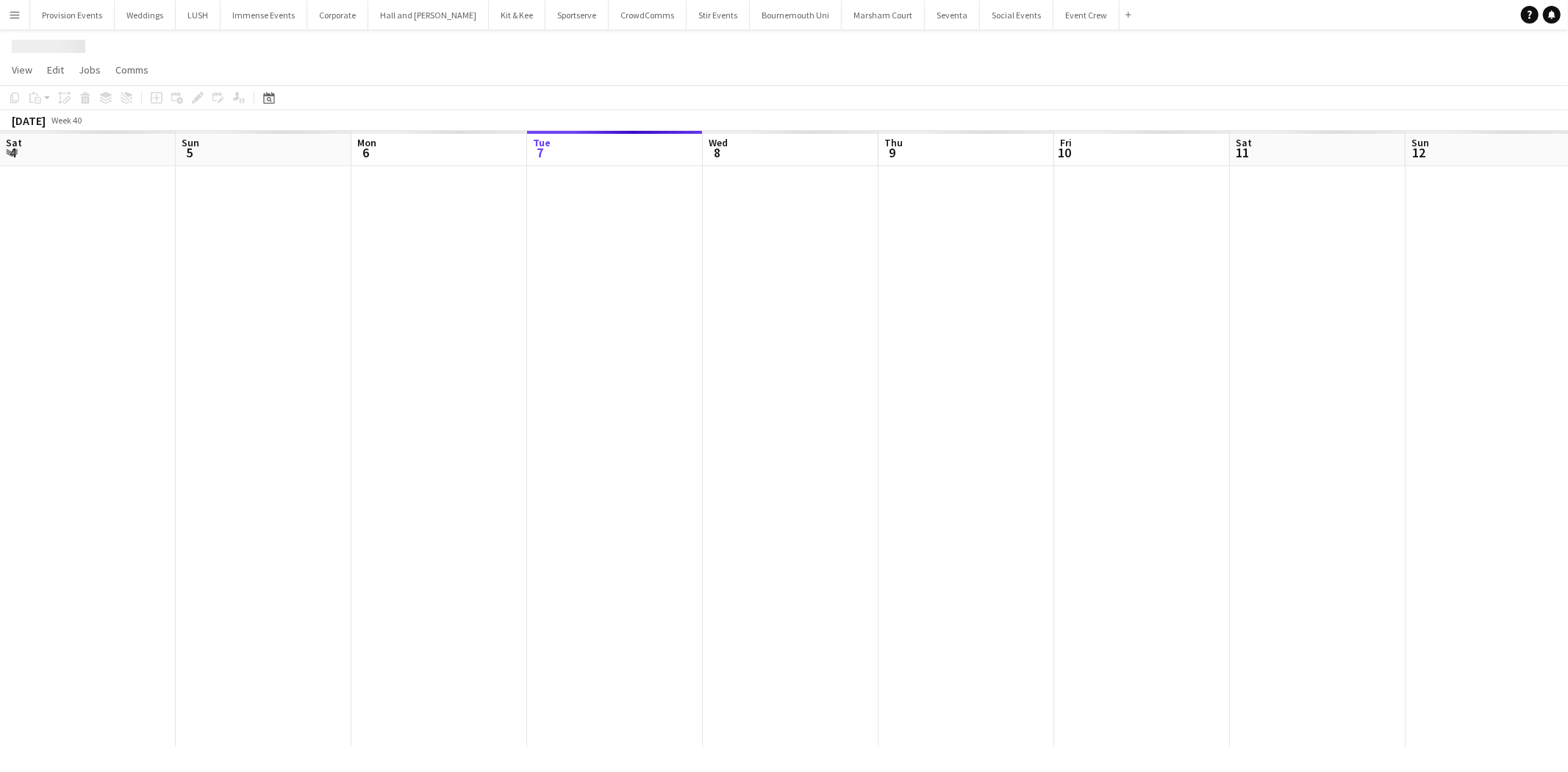
scroll to position [0, 351]
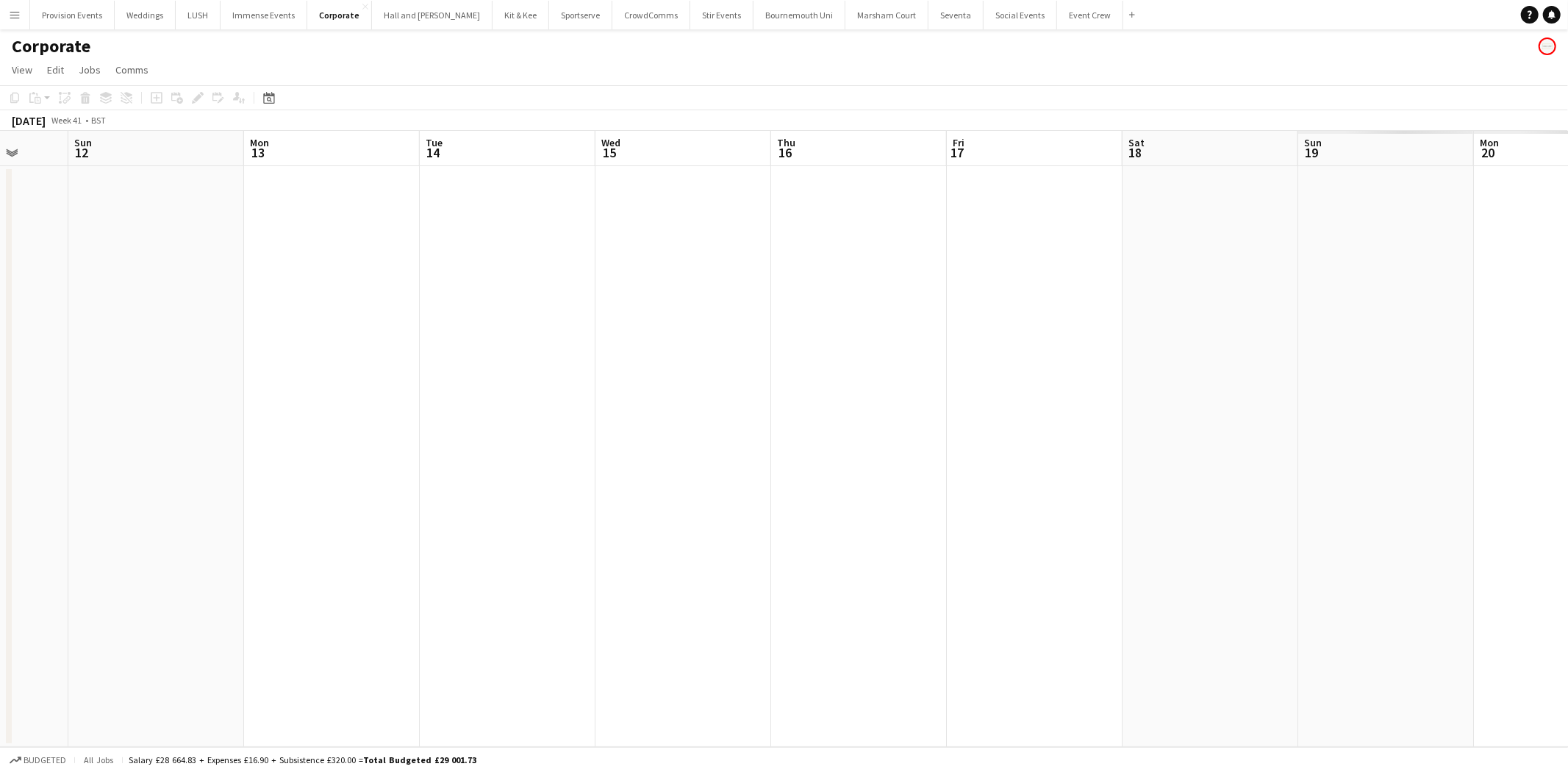
drag, startPoint x: 1174, startPoint y: 331, endPoint x: 586, endPoint y: 386, distance: 590.6
click at [182, 337] on app-calendar-viewport "Wed 8 Thu 9 Fri 10 Sat 11 Sun 12 Mon 13 Tue 14 Wed 15 Thu 16 Fri 17 Sat 18 Sun …" at bounding box center [784, 439] width 1568 height 616
drag, startPoint x: 1171, startPoint y: 437, endPoint x: 282, endPoint y: 340, distance: 894.3
click at [282, 340] on app-calendar-viewport "Sat 11 Sun 12 Mon 13 Tue 14 Wed 15 Thu 16 Fri 17 Sat 18 Sun 19 Mon 20 Tue 21 We…" at bounding box center [784, 439] width 1568 height 616
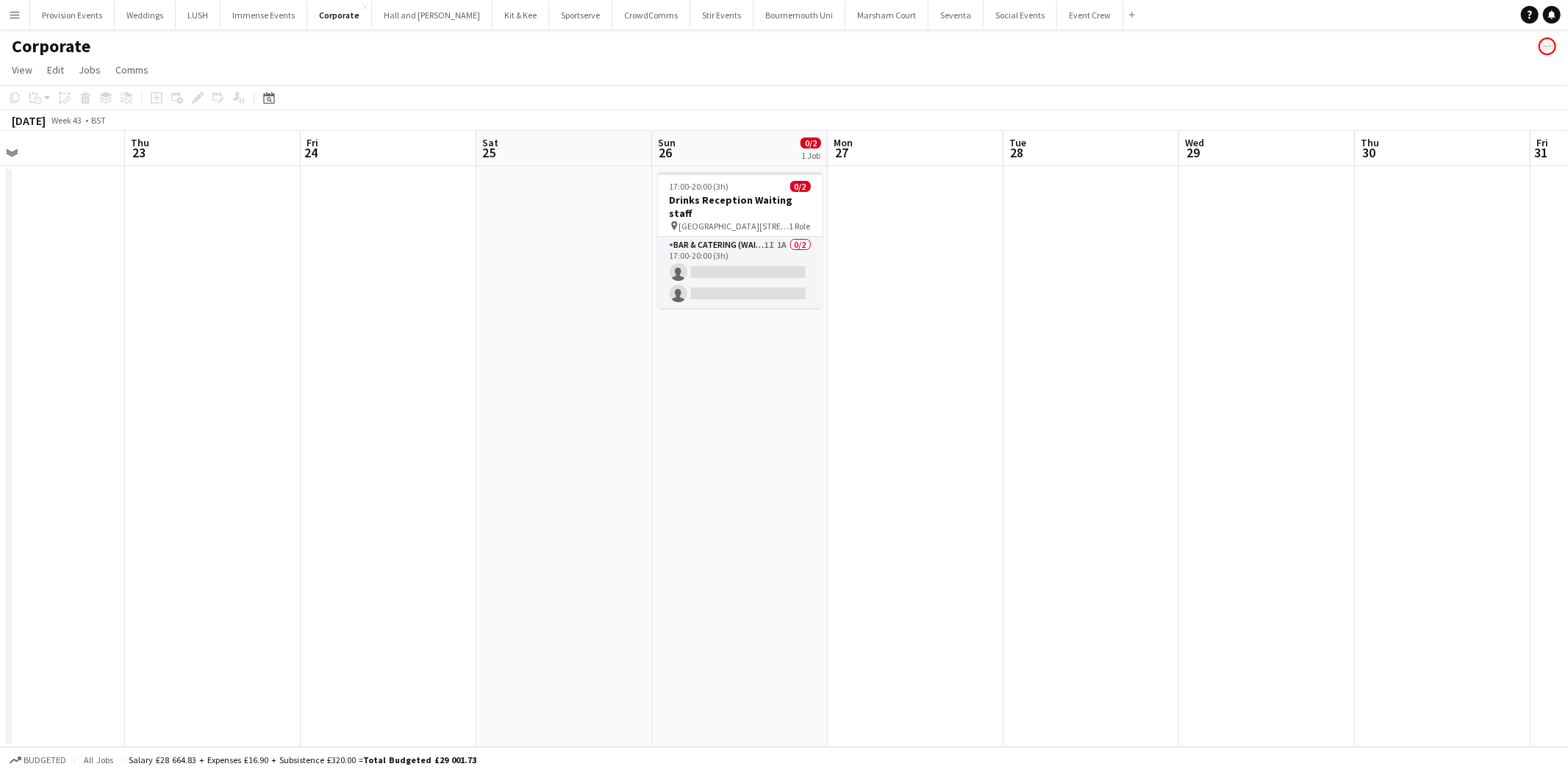
scroll to position [0, 440]
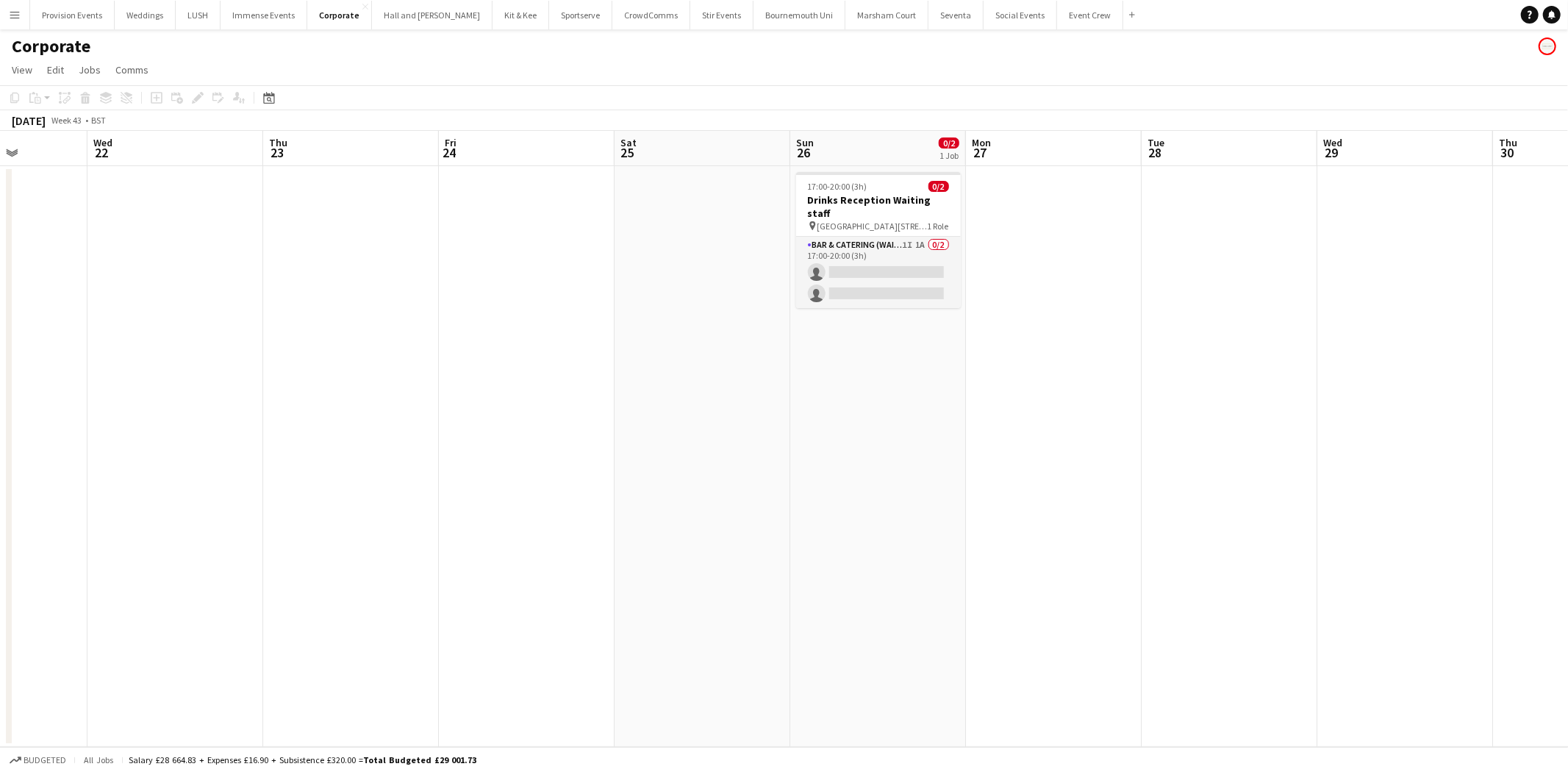
drag, startPoint x: 1184, startPoint y: 372, endPoint x: 339, endPoint y: 272, distance: 850.9
click at [339, 272] on app-calendar-viewport "Sun 19 Mon 20 Tue 21 Wed 22 Thu 23 Fri 24 Sat 25 Sun 26 0/2 1 Job Mon 27 Tue 28…" at bounding box center [784, 439] width 1568 height 616
click at [898, 256] on app-card-role "Bar & Catering (Waiter / waitress) 1I 1A 0/2 17:00-20:00 (3h) single-neutral-ac…" at bounding box center [878, 272] width 164 height 71
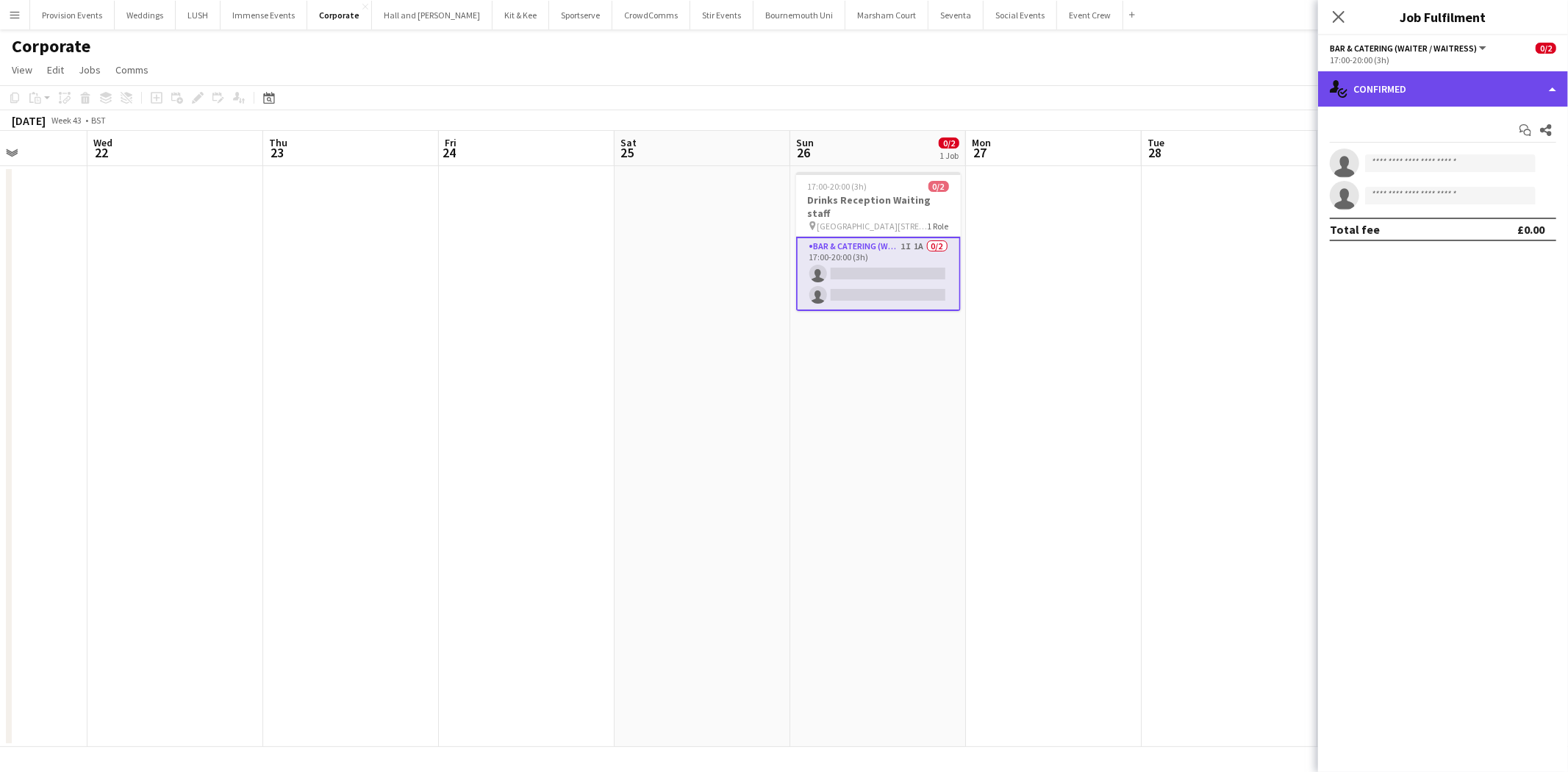
click at [1416, 99] on div "single-neutral-actions-check-2 Confirmed" at bounding box center [1443, 88] width 250 height 35
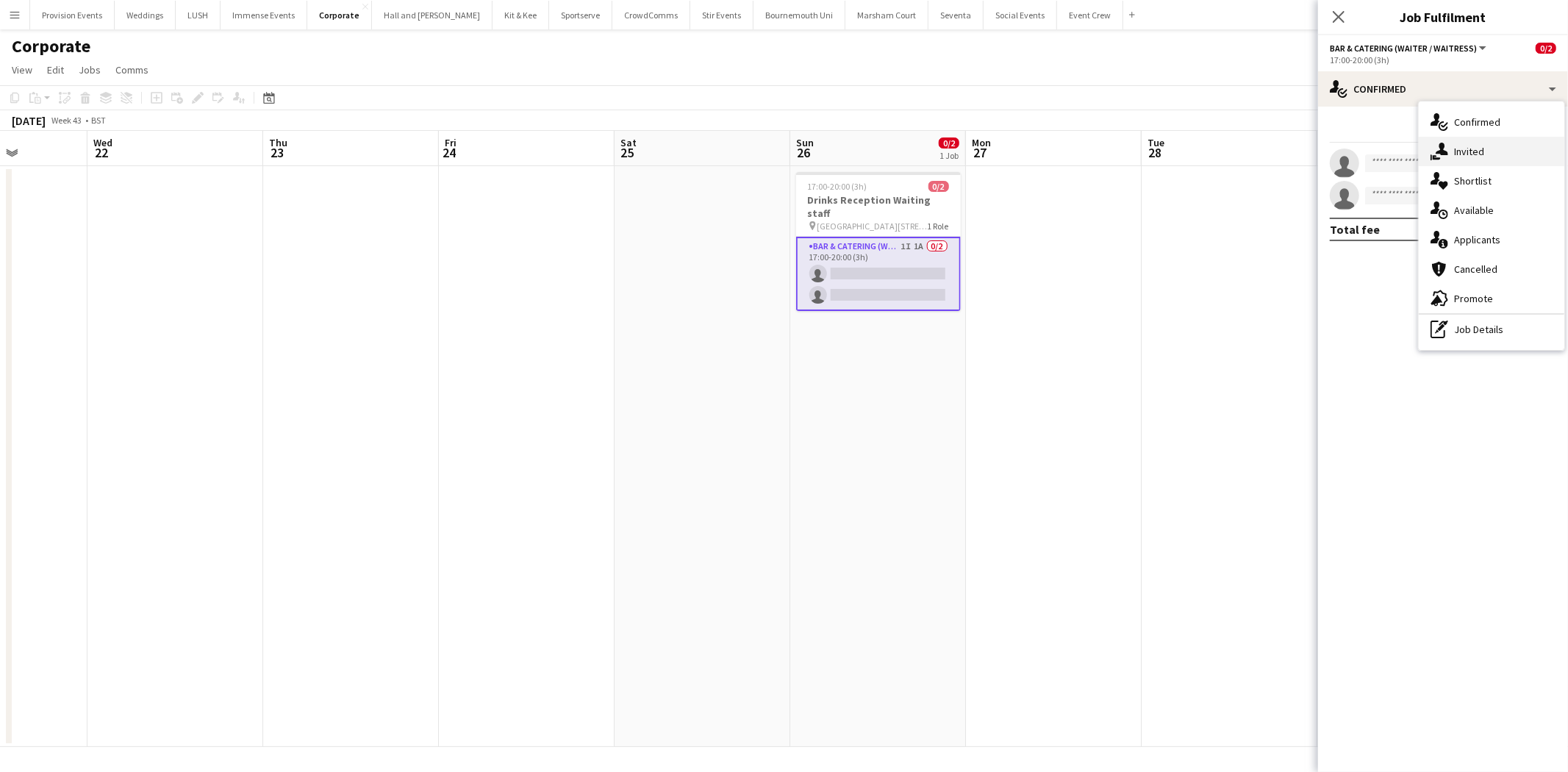
click at [1454, 155] on span "Invited" at bounding box center [1469, 151] width 30 height 13
